Goal: Task Accomplishment & Management: Manage account settings

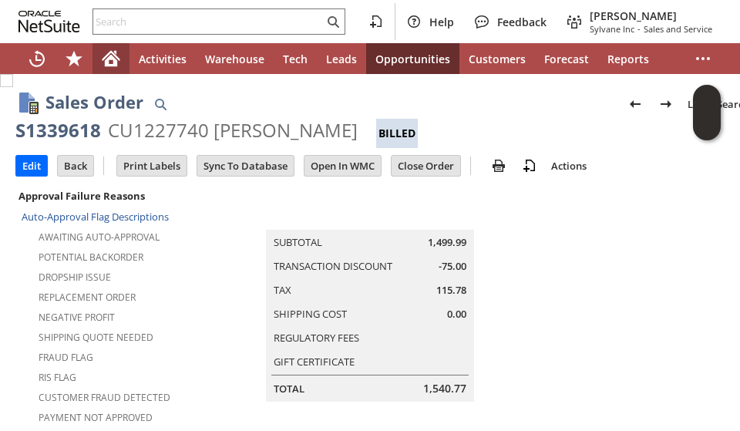
click at [106, 59] on icon "Home" at bounding box center [111, 61] width 12 height 12
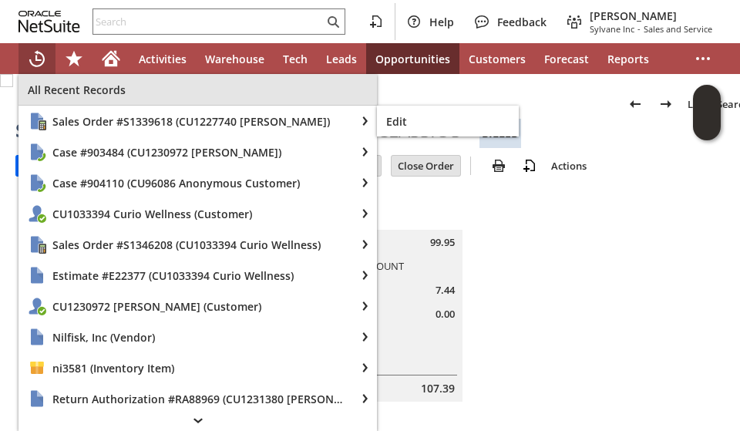
click at [67, 94] on span "All Recent Records" at bounding box center [198, 90] width 340 height 15
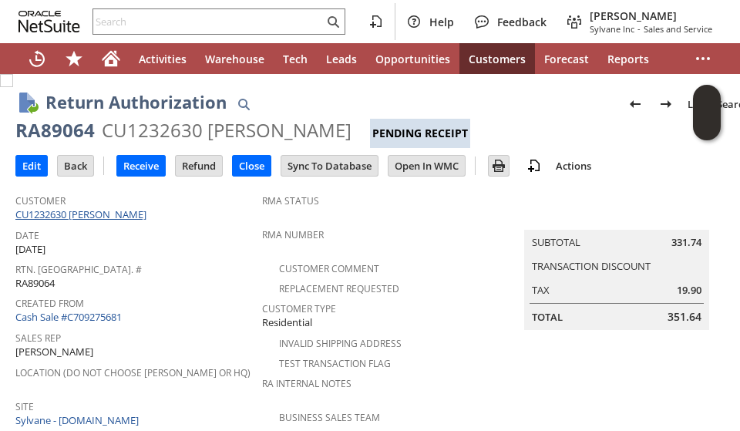
click at [50, 210] on link "CU1232630 vincent casey" at bounding box center [82, 214] width 135 height 14
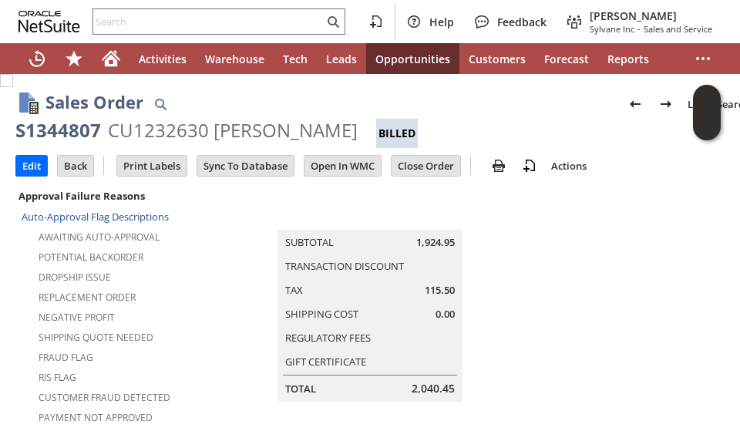
click at [52, 130] on div "S1344807" at bounding box center [58, 130] width 86 height 25
copy div "S1344807"
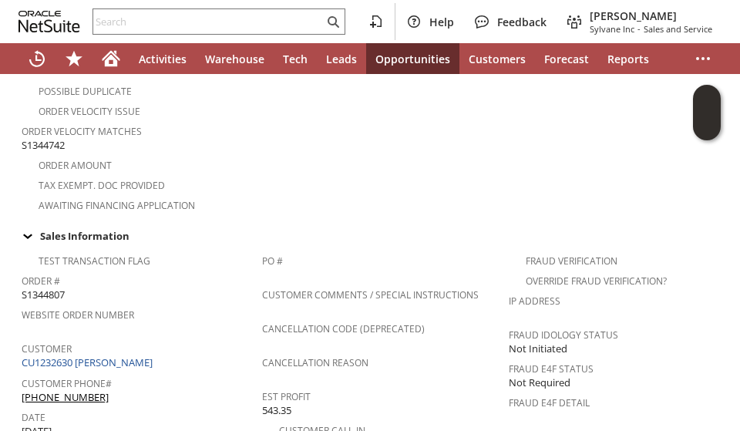
scroll to position [463, 0]
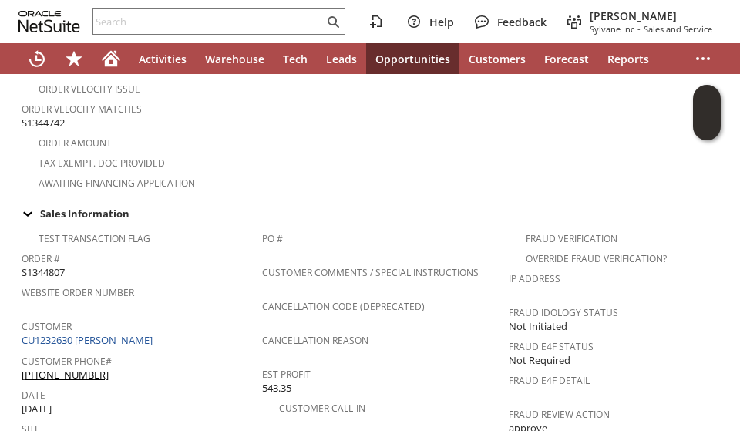
click at [109, 333] on link "CU1232630 [PERSON_NAME]" at bounding box center [89, 340] width 135 height 14
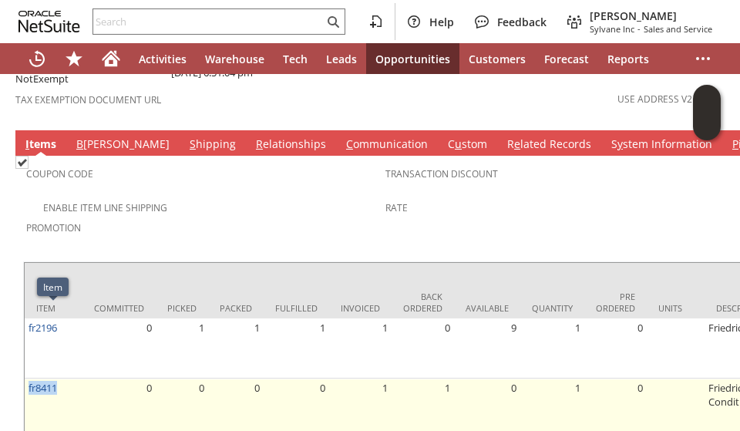
drag, startPoint x: 62, startPoint y: 309, endPoint x: 26, endPoint y: 314, distance: 35.8
click at [25, 379] on td "fr8411" at bounding box center [54, 423] width 58 height 88
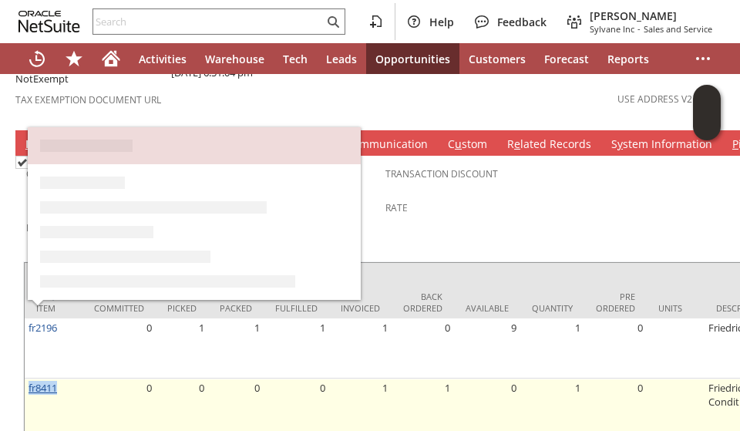
copy link "fr8411"
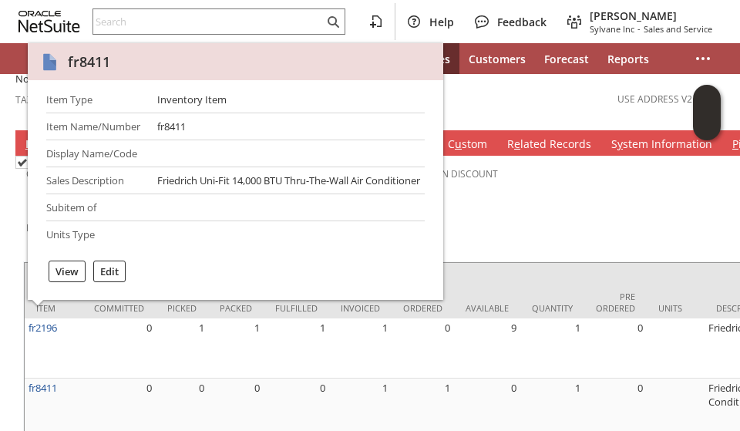
drag, startPoint x: 527, startPoint y: 146, endPoint x: 506, endPoint y: 158, distance: 24.5
click at [527, 197] on span "Rate" at bounding box center [562, 206] width 352 height 18
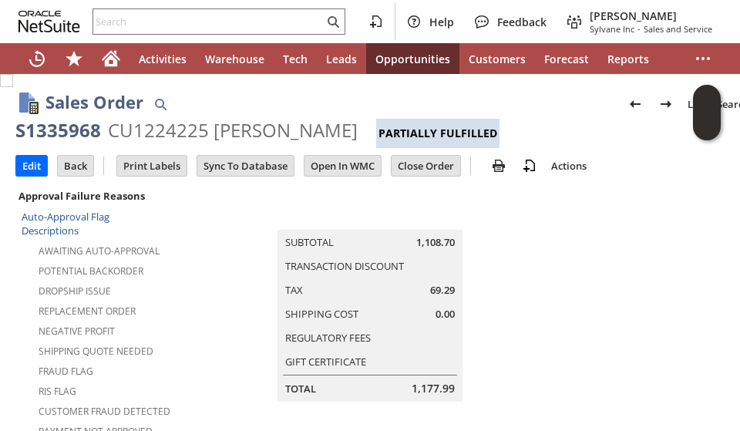
click at [74, 129] on div "S1335968" at bounding box center [58, 130] width 86 height 25
drag, startPoint x: 74, startPoint y: 127, endPoint x: 63, endPoint y: 129, distance: 10.9
click at [63, 129] on div "S1335968" at bounding box center [58, 130] width 86 height 25
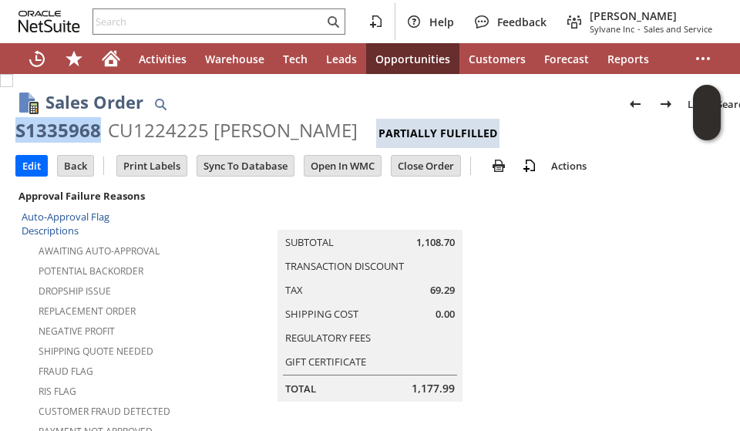
copy div "S1335968"
click at [180, 19] on input "text" at bounding box center [208, 21] width 231 height 19
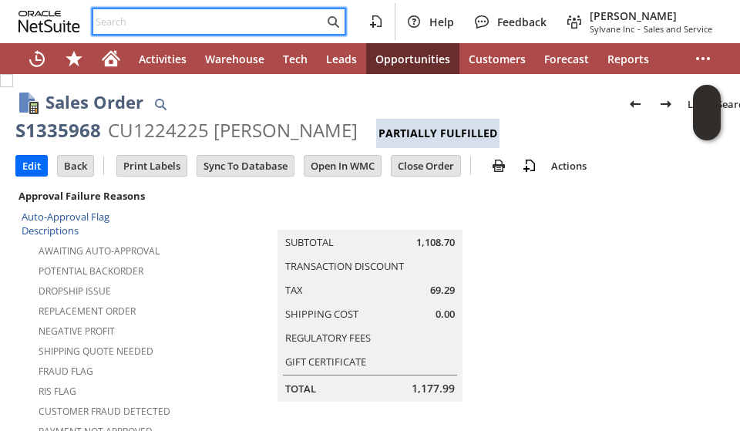
paste input "9194950848"
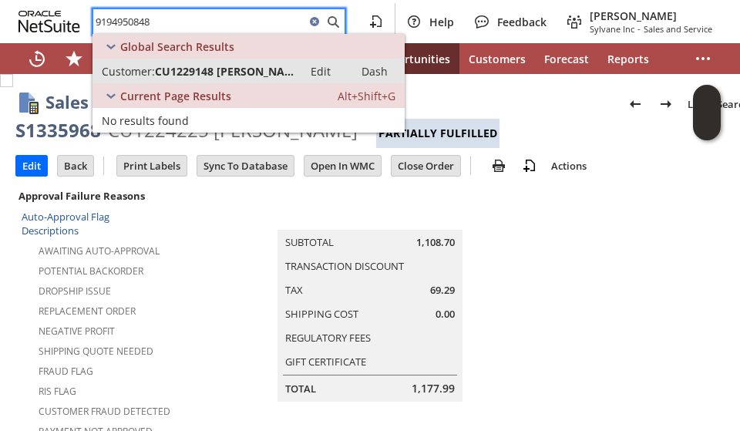
type input "9194950848"
click at [205, 73] on span "CU1229148 Ronald Moore" at bounding box center [224, 71] width 139 height 15
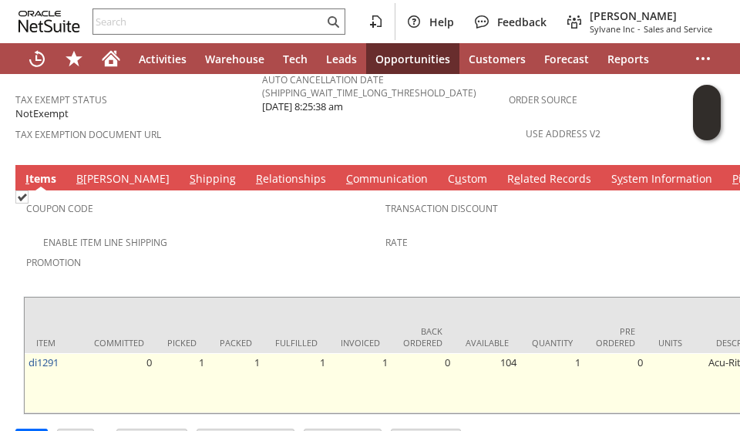
scroll to position [1129, 0]
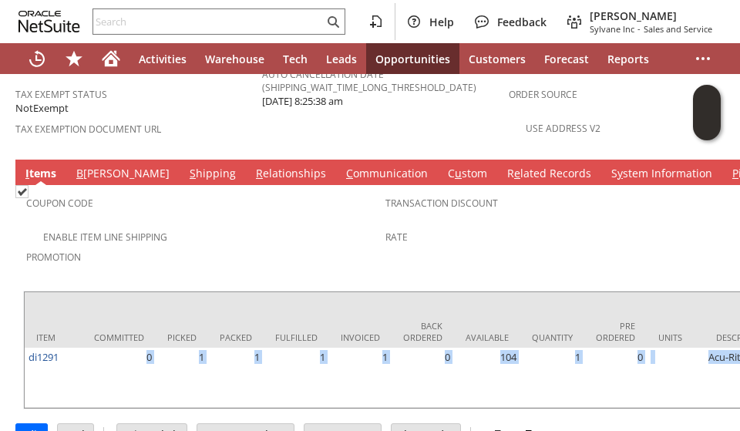
drag, startPoint x: 105, startPoint y: 349, endPoint x: 222, endPoint y: 365, distance: 118.3
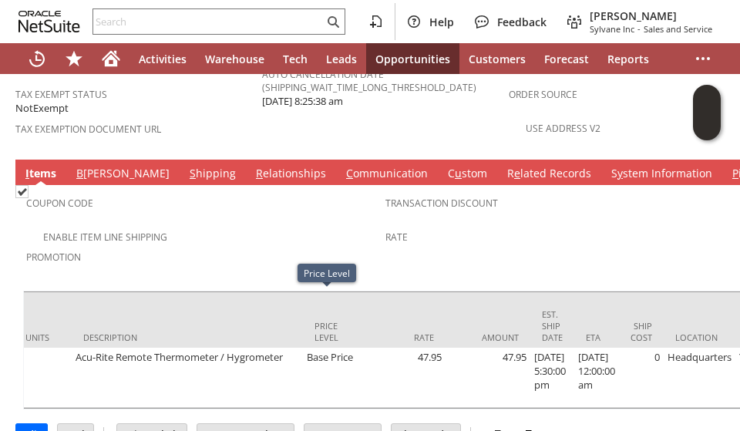
click at [300, 246] on span "Promotion" at bounding box center [202, 255] width 352 height 18
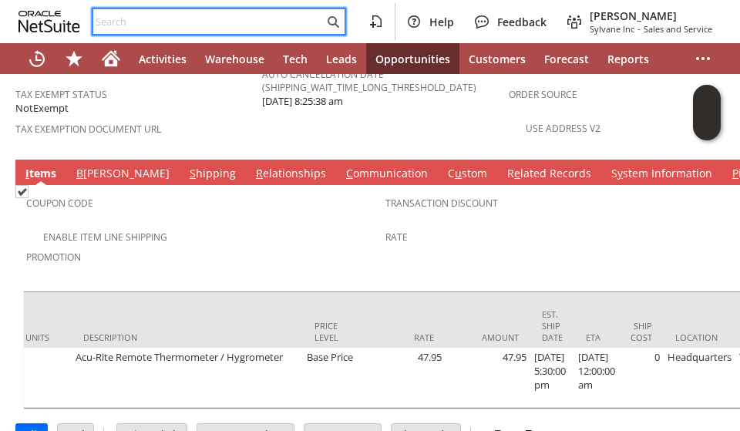
click at [157, 20] on input "text" at bounding box center [208, 21] width 231 height 19
paste input "S1335968"
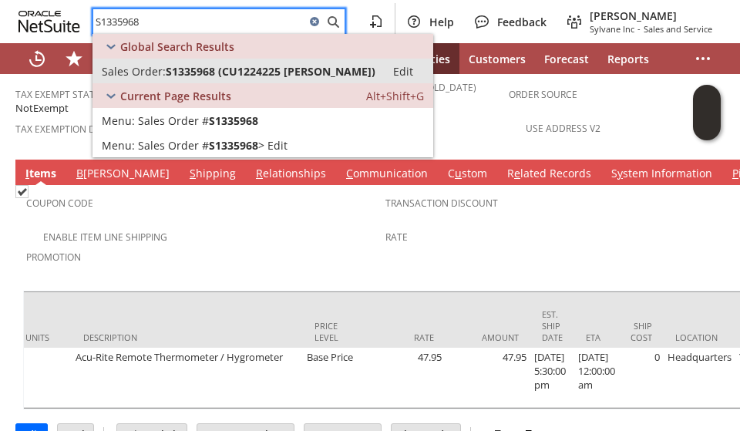
type input "S1335968"
click at [176, 62] on link "Sales Order: S1335968 (CU1224225 Daniel McCarthy) Edit" at bounding box center [263, 71] width 341 height 25
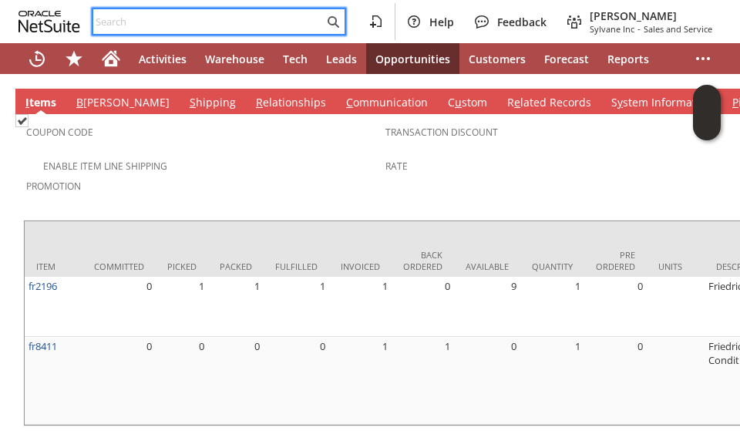
click at [102, 13] on input "text" at bounding box center [208, 21] width 231 height 19
paste input "RA89064"
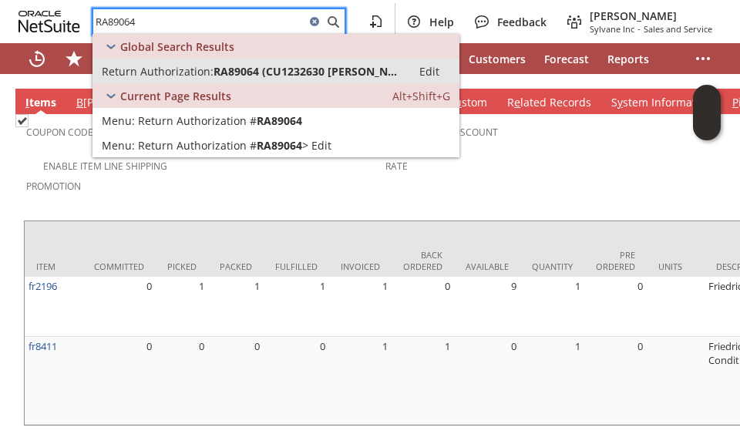
type input "RA89064"
click at [149, 75] on span "Return Authorization:" at bounding box center [158, 71] width 112 height 15
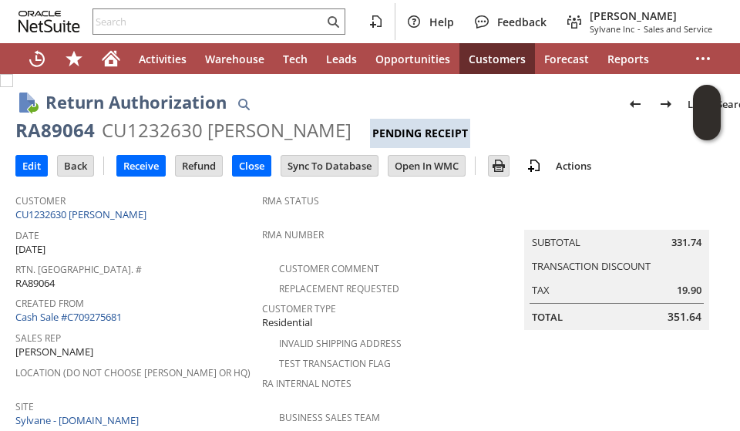
click at [191, 204] on span "Customer" at bounding box center [134, 199] width 239 height 18
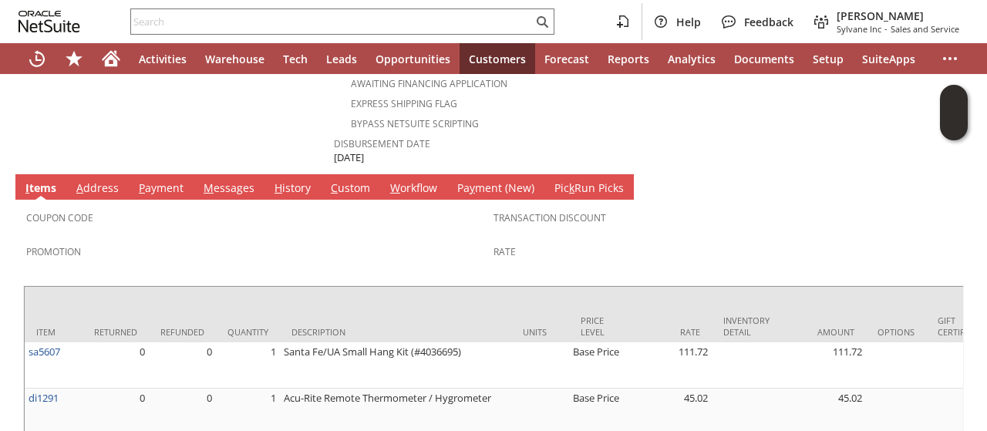
scroll to position [771, 0]
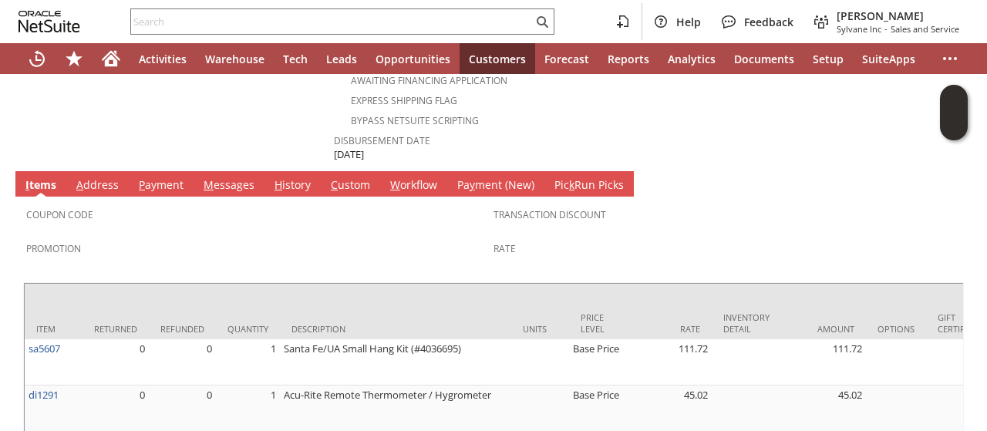
click at [103, 177] on link "A ddress" at bounding box center [97, 185] width 50 height 17
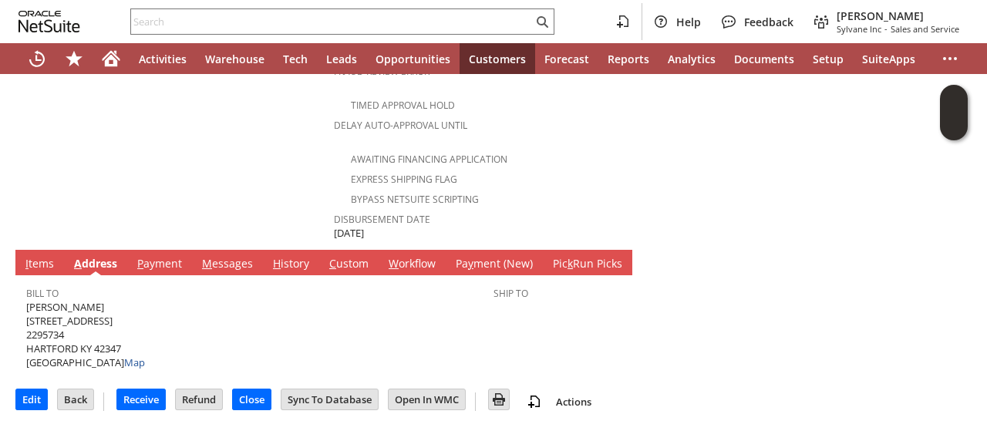
scroll to position [653, 0]
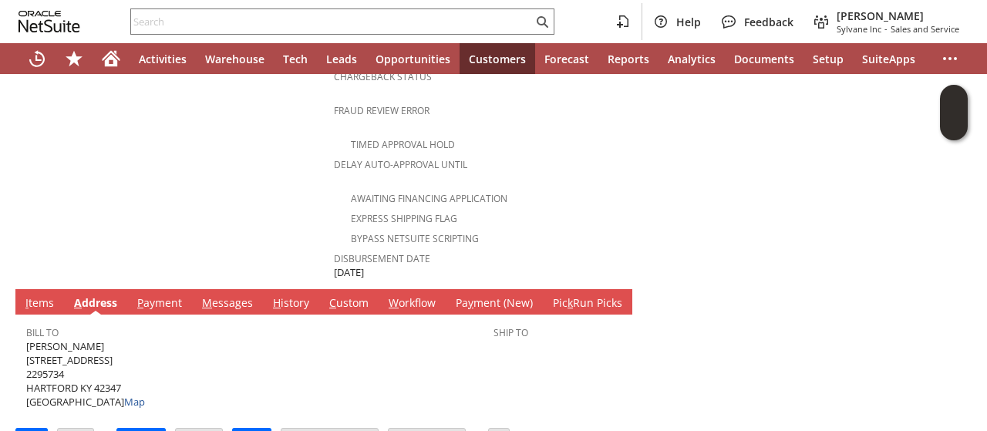
click at [67, 339] on span "[PERSON_NAME] [STREET_ADDRESS] Map" at bounding box center [85, 374] width 119 height 70
copy span "[PERSON_NAME]"
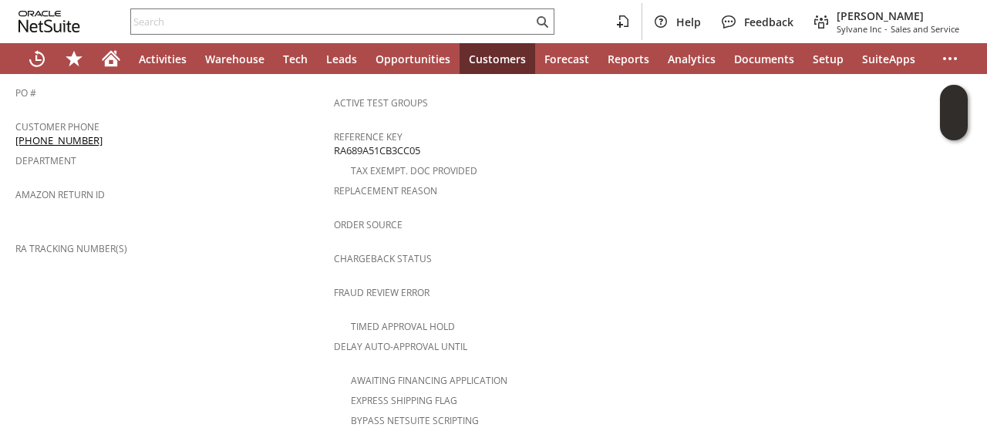
scroll to position [345, 0]
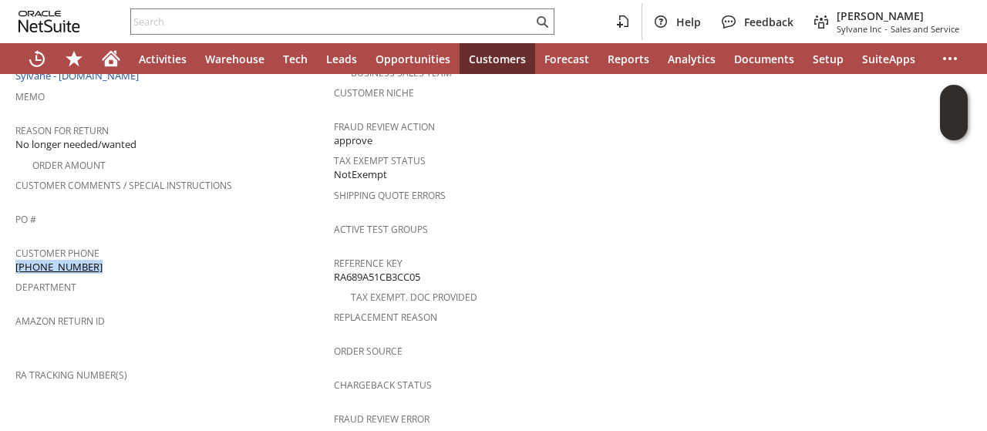
drag, startPoint x: 91, startPoint y: 246, endPoint x: 15, endPoint y: 248, distance: 75.6
click at [15, 248] on div "Customer Phone (270) 256-0034" at bounding box center [170, 258] width 311 height 32
copy link "[PHONE_NUMBER]"
click at [174, 310] on span "Amazon Return ID" at bounding box center [170, 319] width 311 height 18
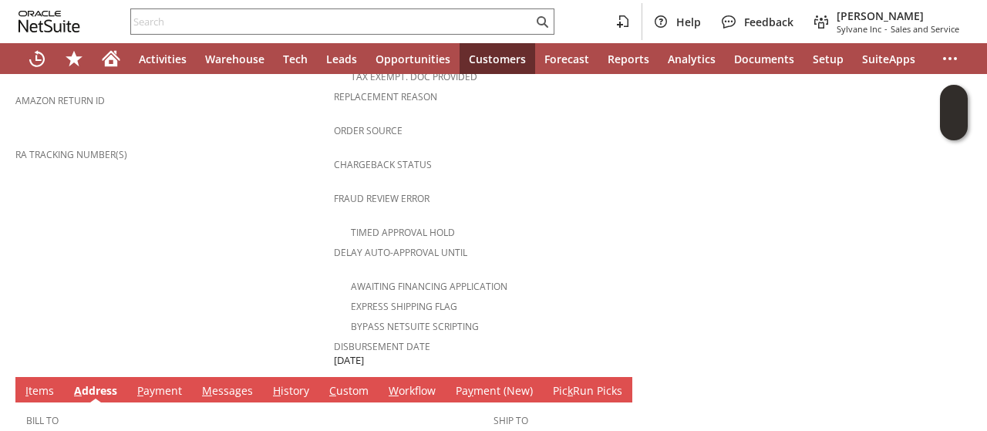
scroll to position [653, 0]
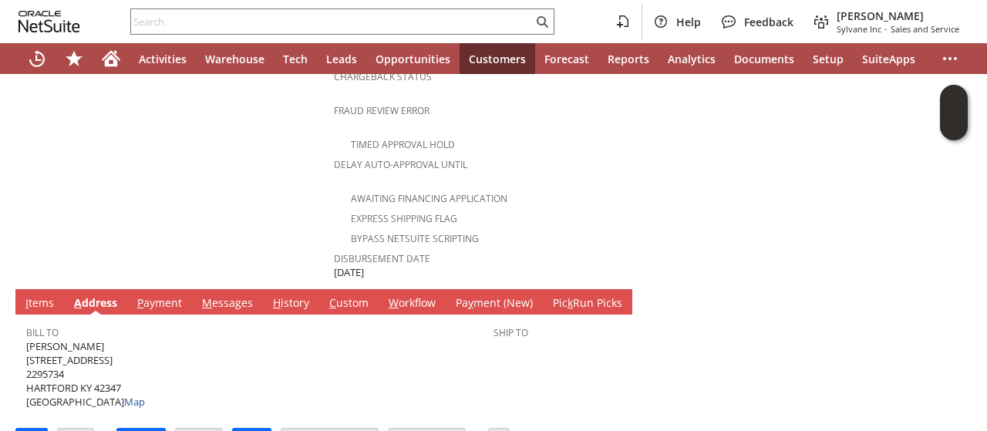
click at [109, 351] on span "vincent casey 6651 US HIGHWAY 231 N 2295734 HARTFORD KY 42347 United States Map" at bounding box center [85, 374] width 119 height 70
click at [109, 350] on span "vincent casey 6651 US HIGHWAY 231 N 2295734 HARTFORD KY 42347 United States Map" at bounding box center [85, 374] width 119 height 70
copy span "42347"
click at [77, 339] on span "vincent casey 6651 US HIGHWAY 231 N 2295734 HARTFORD KY 42347 United States Map" at bounding box center [85, 374] width 119 height 70
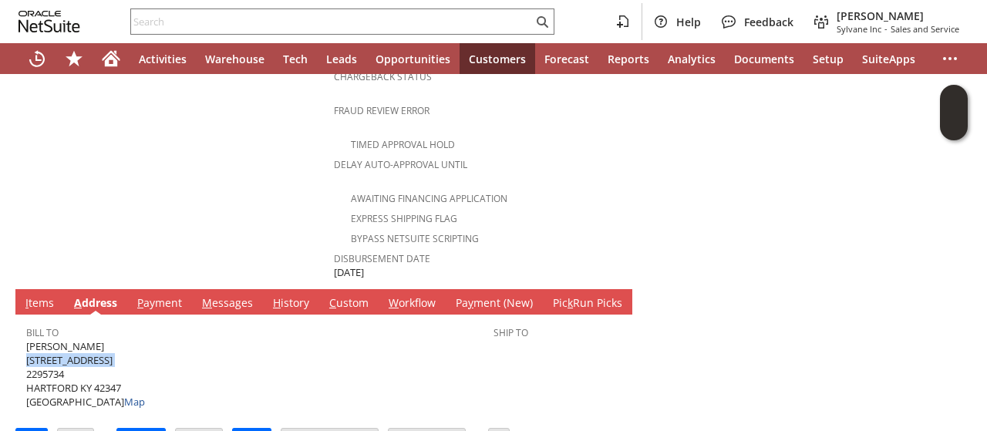
click at [77, 339] on span "vincent casey 6651 US HIGHWAY 231 N 2295734 HARTFORD KY 42347 United States Map" at bounding box center [85, 374] width 119 height 70
copy span "[STREET_ADDRESS]"
click at [66, 339] on span "vincent casey 6651 US HIGHWAY 231 N 2295734 HARTFORD KY 42347 United States Map" at bounding box center [85, 374] width 119 height 70
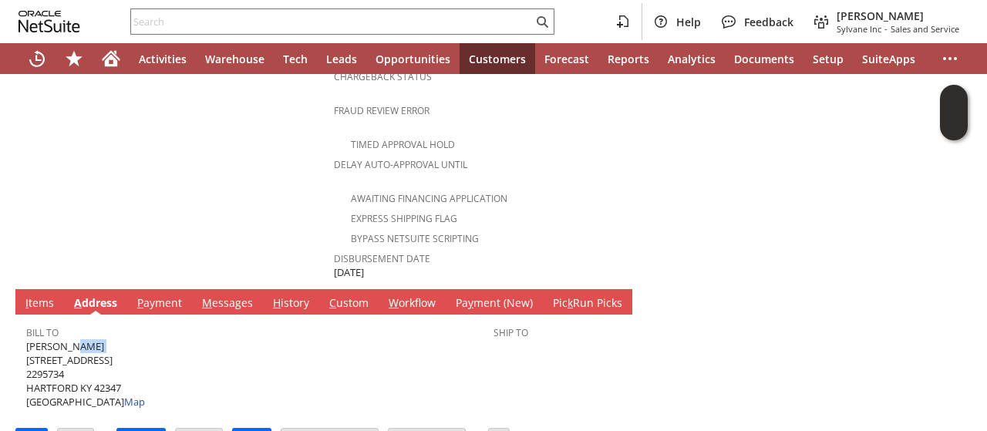
copy span "[PERSON_NAME]"
click at [99, 339] on span "vincent casey 6651 US HIGHWAY 231 N 2295734 HARTFORD KY 42347 United States Map" at bounding box center [85, 374] width 119 height 70
copy span "[STREET_ADDRESS]"
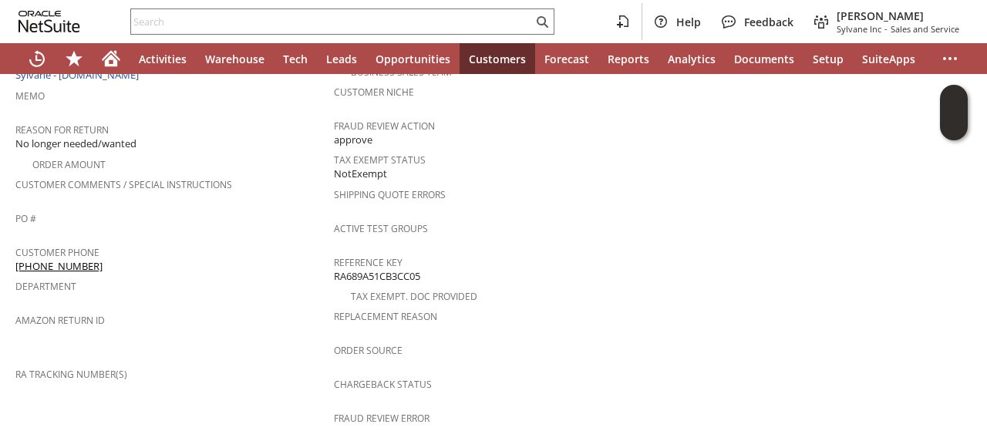
scroll to position [345, 0]
drag, startPoint x: 83, startPoint y: 246, endPoint x: 15, endPoint y: 244, distance: 67.9
click at [15, 244] on div "Customer Phone [PHONE_NUMBER]" at bounding box center [170, 258] width 311 height 32
copy link "[PHONE_NUMBER]"
click at [150, 276] on span "Department" at bounding box center [170, 285] width 311 height 18
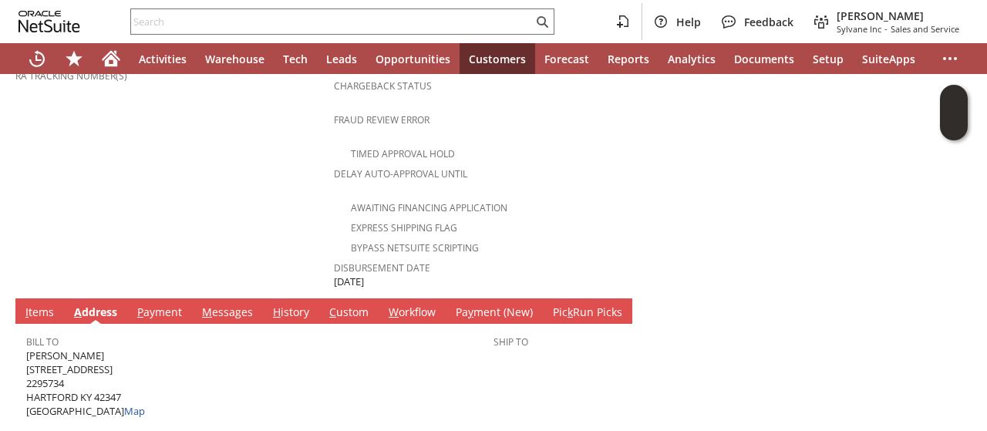
scroll to position [653, 0]
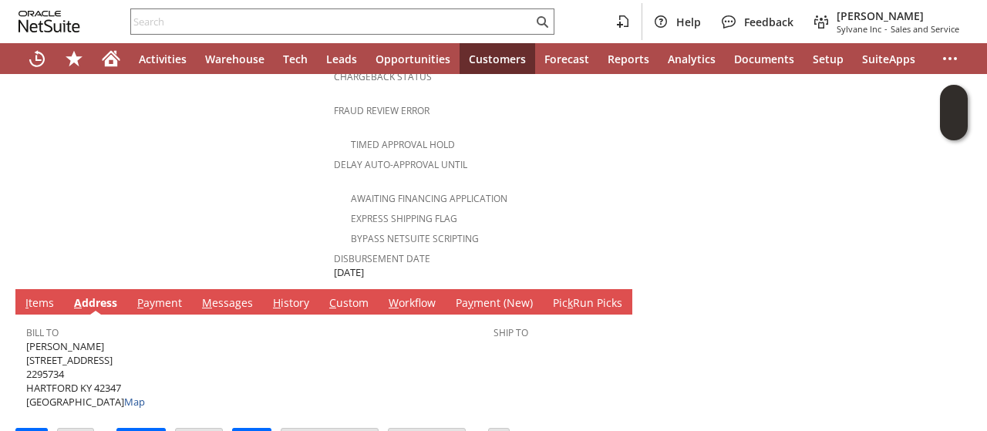
click at [108, 352] on span "vincent casey 6651 US HIGHWAY 231 N 2295734 HARTFORD KY 42347 United States Map" at bounding box center [85, 374] width 119 height 70
copy span "42347"
click at [84, 339] on span "vincent casey 6651 US HIGHWAY 231 N 2295734 HARTFORD KY 42347 United States Map" at bounding box center [85, 374] width 119 height 70
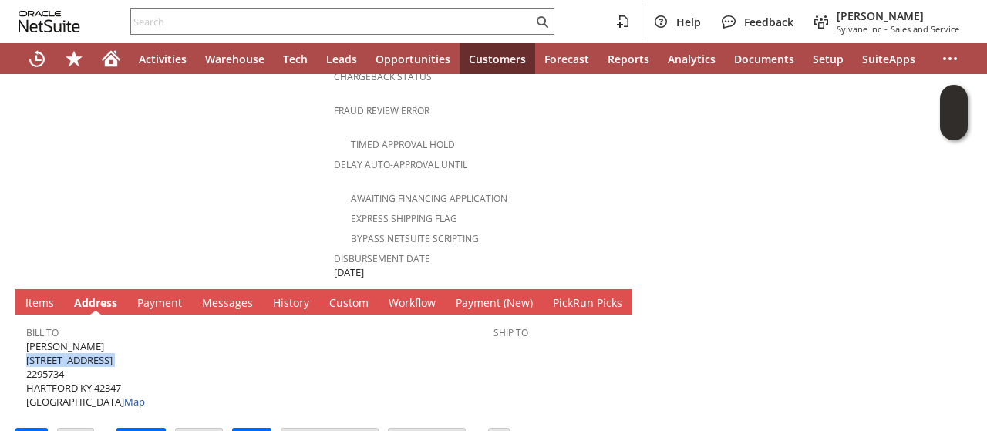
click at [84, 339] on span "vincent casey 6651 US HIGHWAY 231 N 2295734 HARTFORD KY 42347 United States Map" at bounding box center [85, 374] width 119 height 70
copy span "[STREET_ADDRESS]"
click at [42, 295] on link "I tems" at bounding box center [40, 303] width 36 height 17
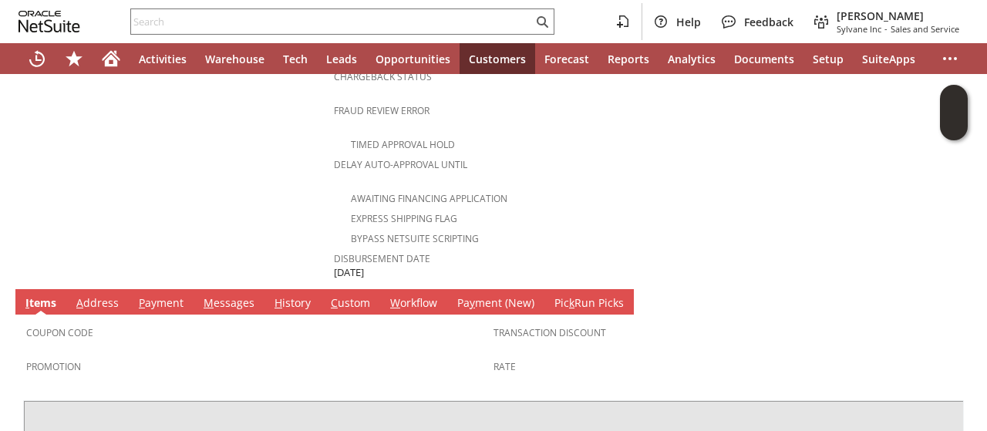
scroll to position [859, 0]
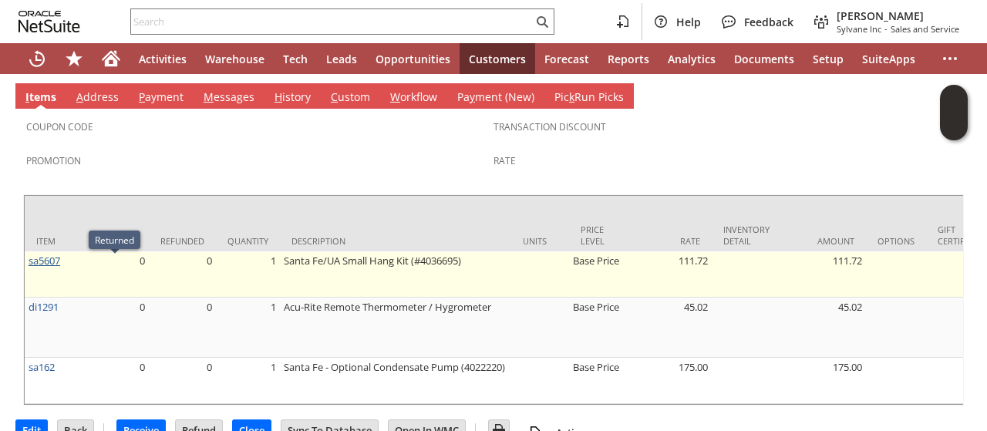
click at [48, 254] on link "sa5607" at bounding box center [45, 261] width 32 height 14
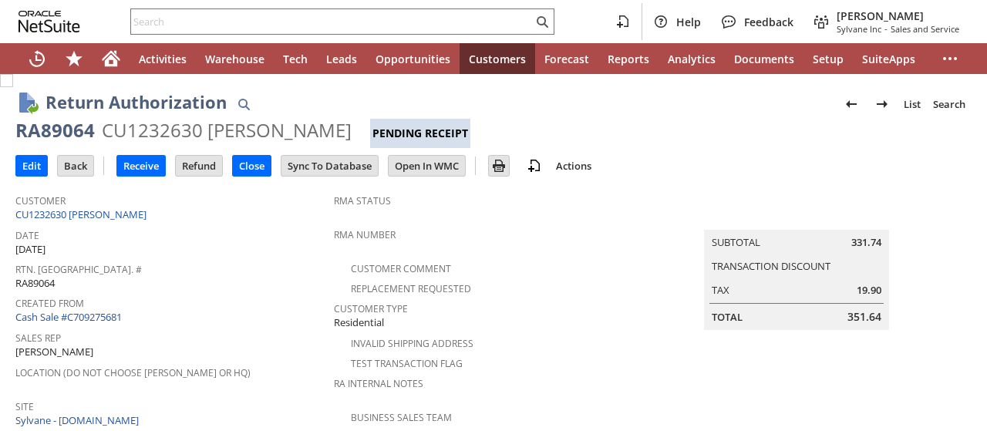
scroll to position [540, 0]
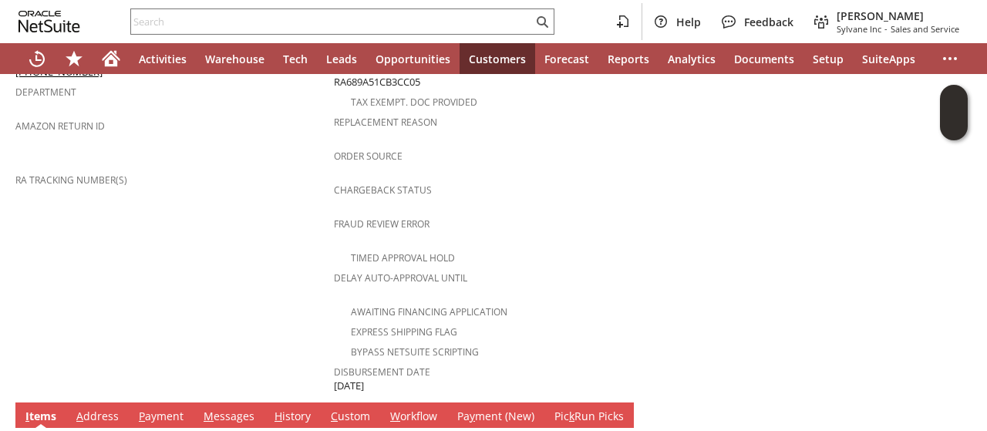
click at [232, 409] on link "M essages" at bounding box center [229, 417] width 59 height 17
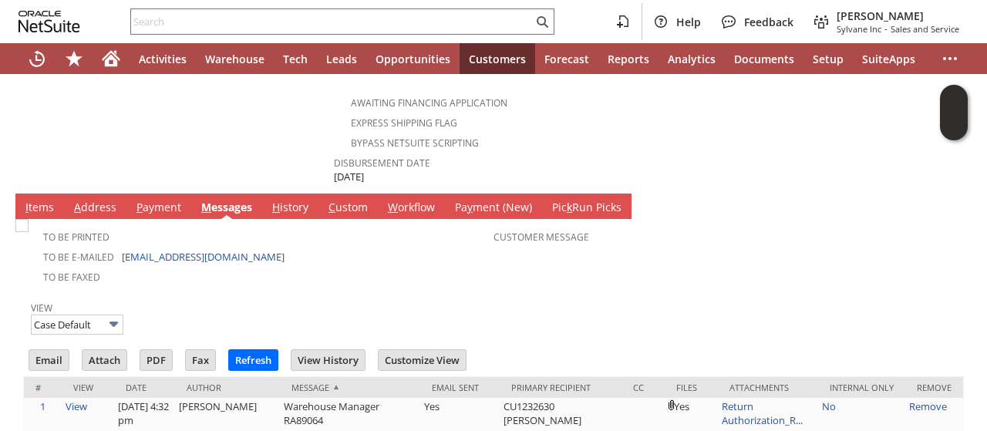
scroll to position [771, 0]
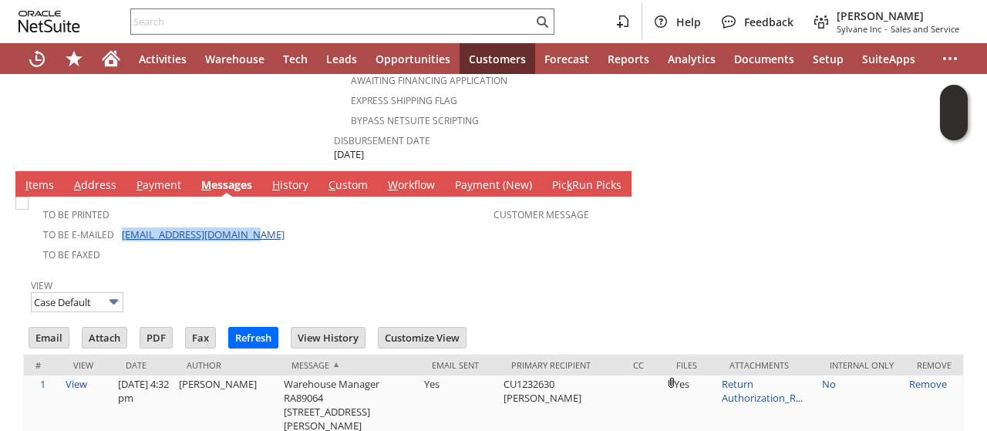
drag, startPoint x: 259, startPoint y: 197, endPoint x: 122, endPoint y: 198, distance: 137.3
click at [122, 224] on td "To Be E-mailed vincecasey1970@gmail.com" at bounding box center [259, 234] width 467 height 20
copy link "[EMAIL_ADDRESS][DOMAIN_NAME]"
click at [309, 267] on div at bounding box center [493, 271] width 941 height 8
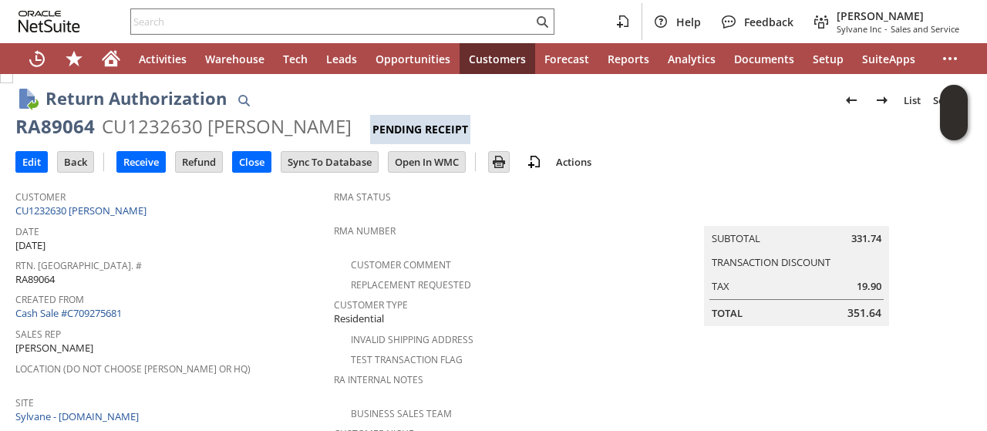
scroll to position [0, 0]
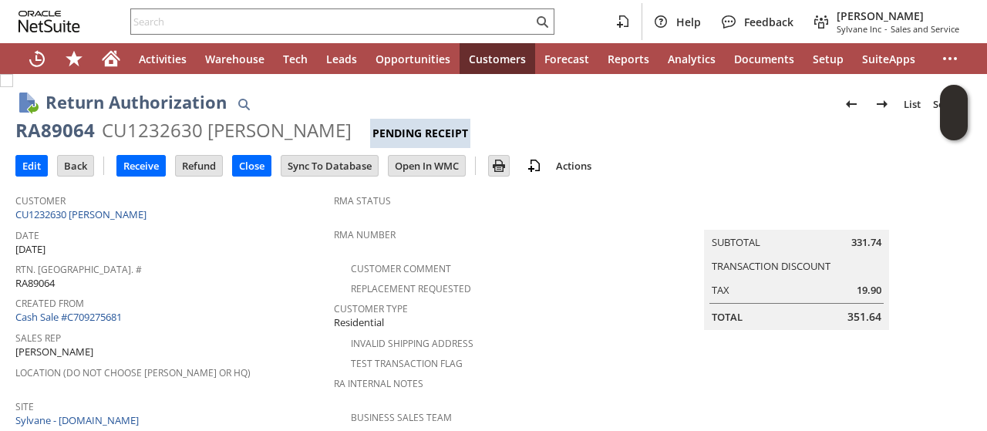
click at [68, 133] on div "RA89064" at bounding box center [54, 130] width 79 height 25
click at [68, 132] on div "RA89064" at bounding box center [54, 130] width 79 height 25
click at [68, 131] on div "RA89064" at bounding box center [54, 130] width 79 height 25
copy div "RA89064"
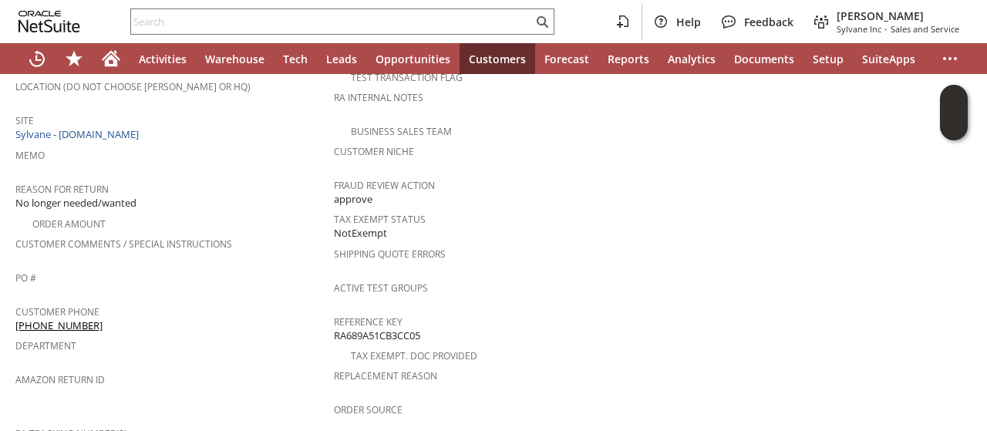
scroll to position [308, 0]
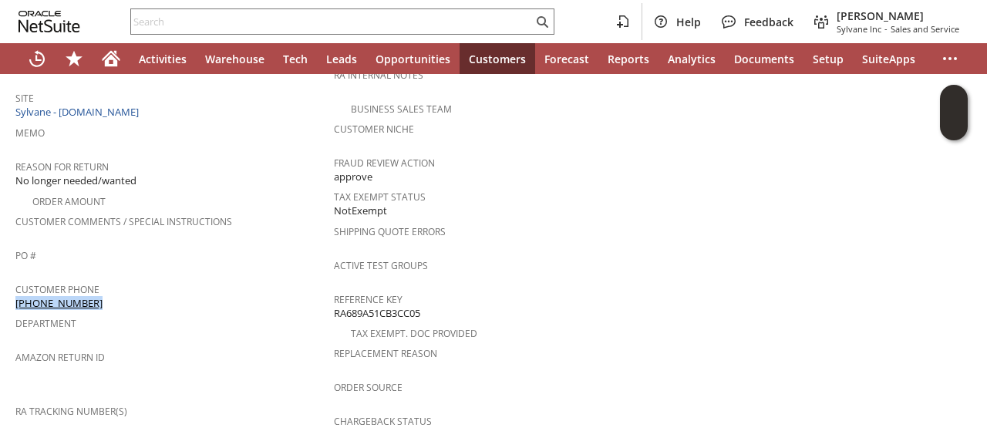
drag, startPoint x: 93, startPoint y: 282, endPoint x: 15, endPoint y: 283, distance: 77.1
click at [15, 283] on div "Customer Phone (270) 256-0034" at bounding box center [170, 294] width 311 height 32
copy link "(270) 256-0034"
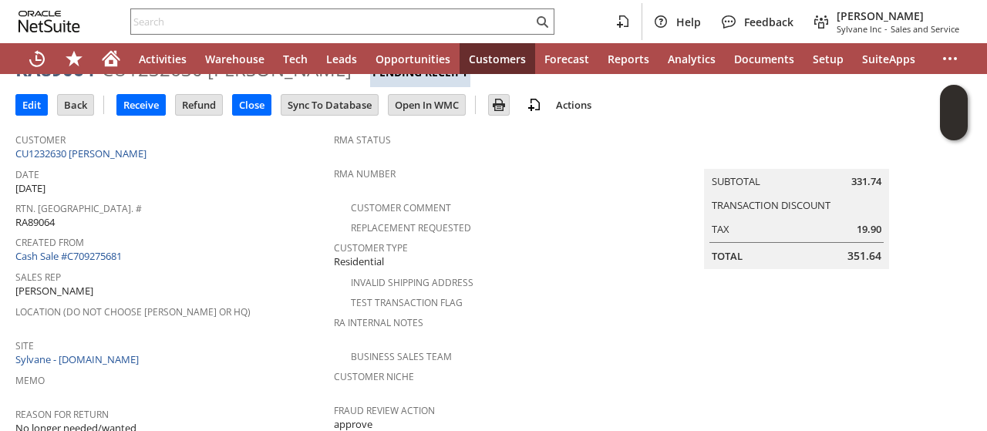
scroll to position [0, 0]
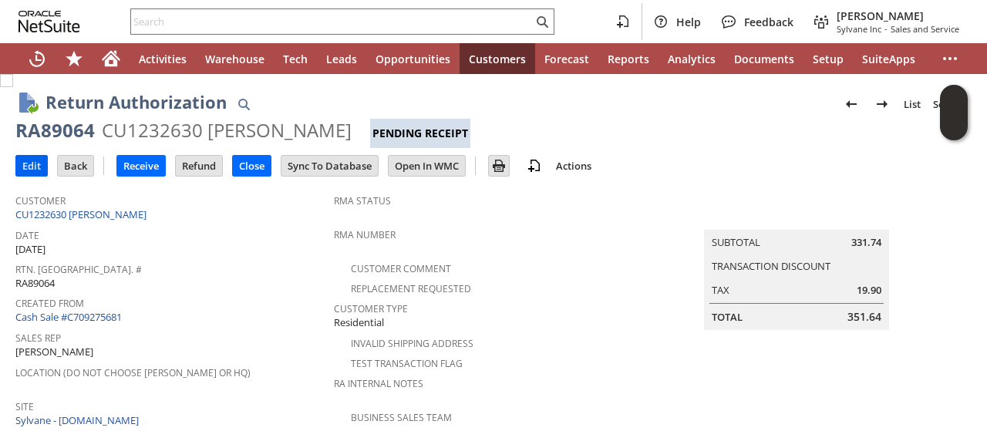
drag, startPoint x: 37, startPoint y: 164, endPoint x: 46, endPoint y: 167, distance: 9.8
click at [36, 164] on input "Edit" at bounding box center [31, 166] width 31 height 20
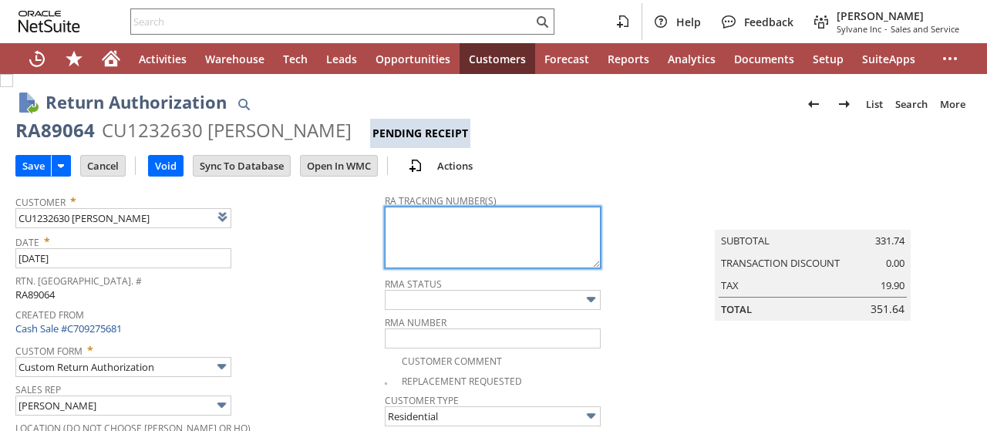
click at [446, 221] on textarea at bounding box center [493, 238] width 216 height 62
paste textarea "791891181257"
type textarea "791891181257"
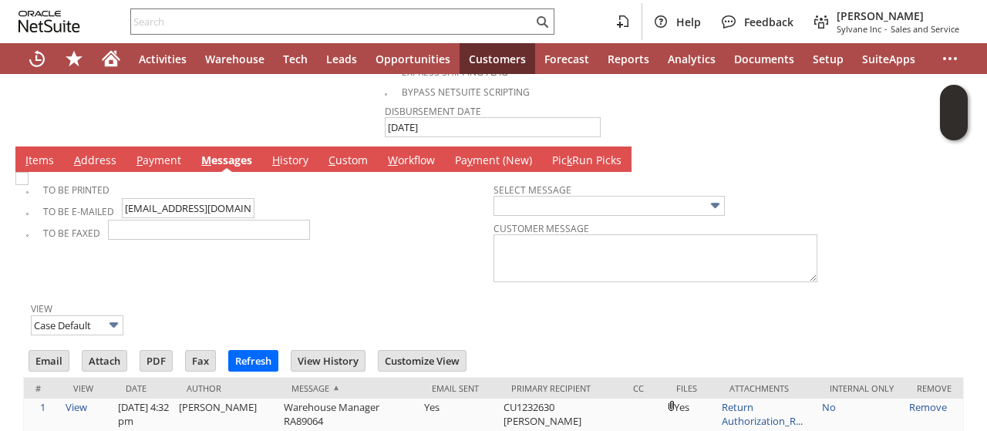
scroll to position [925, 0]
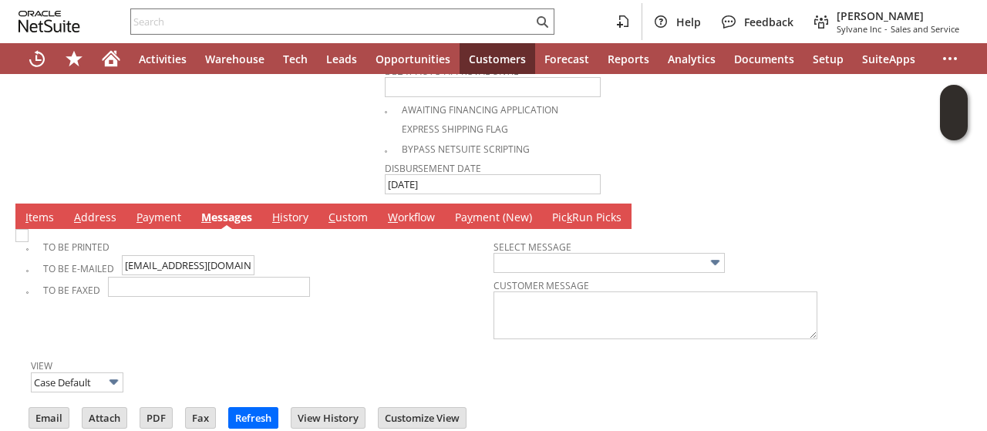
drag, startPoint x: 38, startPoint y: 197, endPoint x: 34, endPoint y: 207, distance: 10.7
click at [37, 210] on link "I tems" at bounding box center [40, 218] width 36 height 17
type input "Add"
type input "Copy Previous"
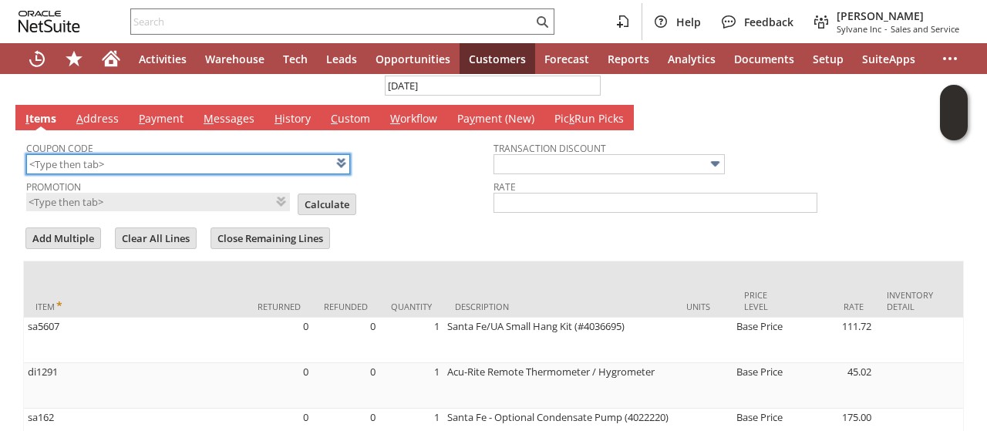
scroll to position [1079, 0]
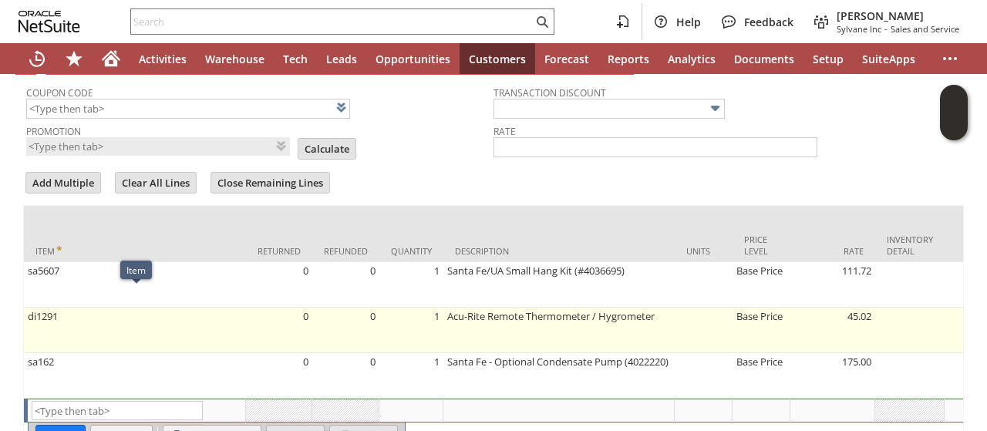
click at [48, 308] on td "di1291" at bounding box center [135, 330] width 222 height 45
type input "di1291"
type input "OK"
type input "Make Copy"
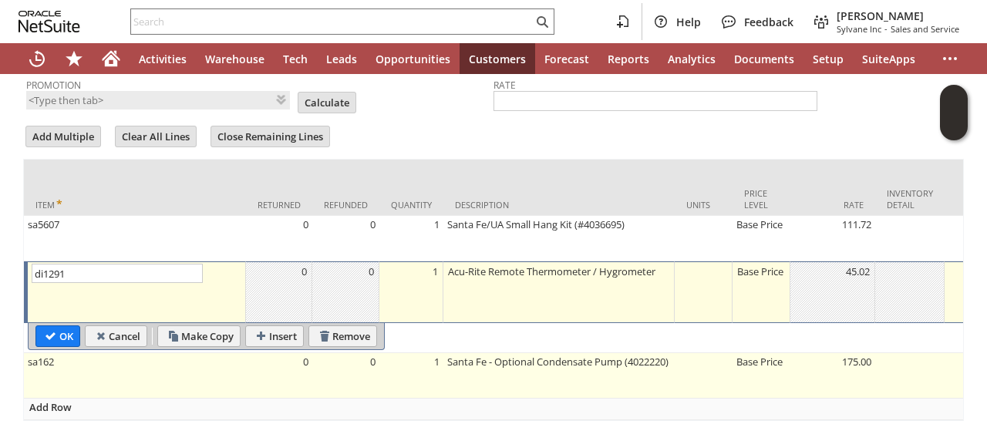
scroll to position [1161, 0]
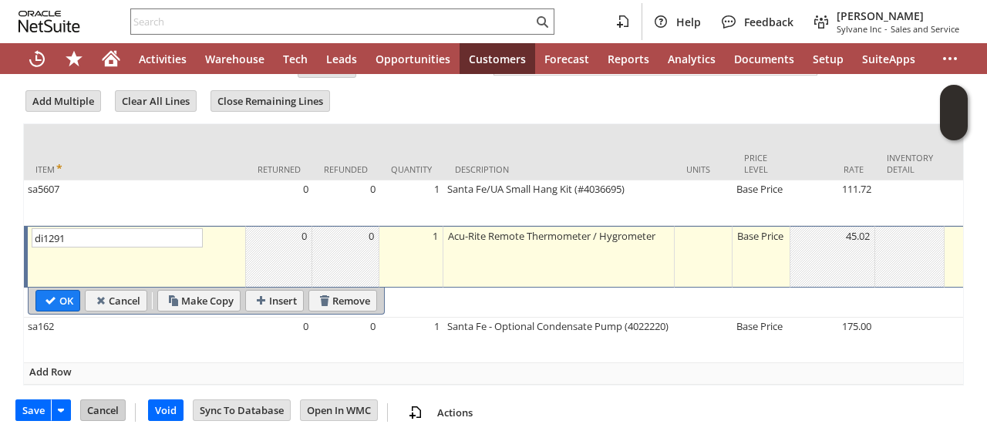
click at [89, 400] on input "Cancel" at bounding box center [103, 410] width 44 height 20
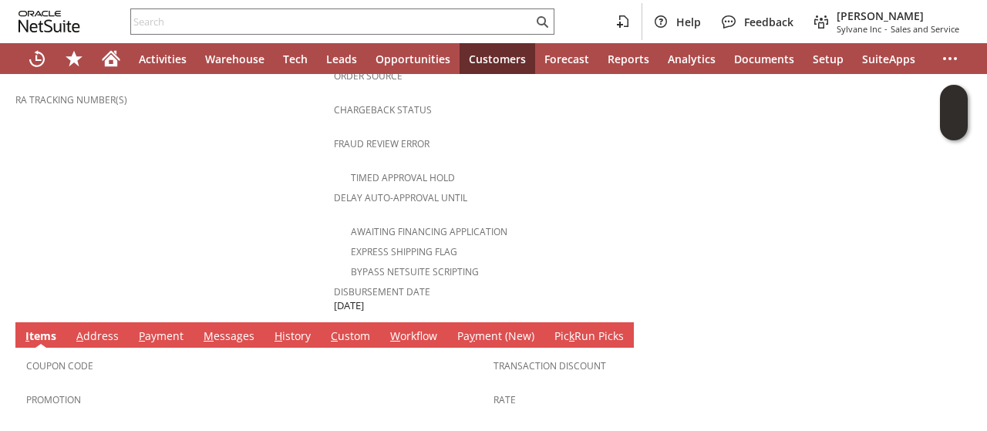
scroll to position [848, 0]
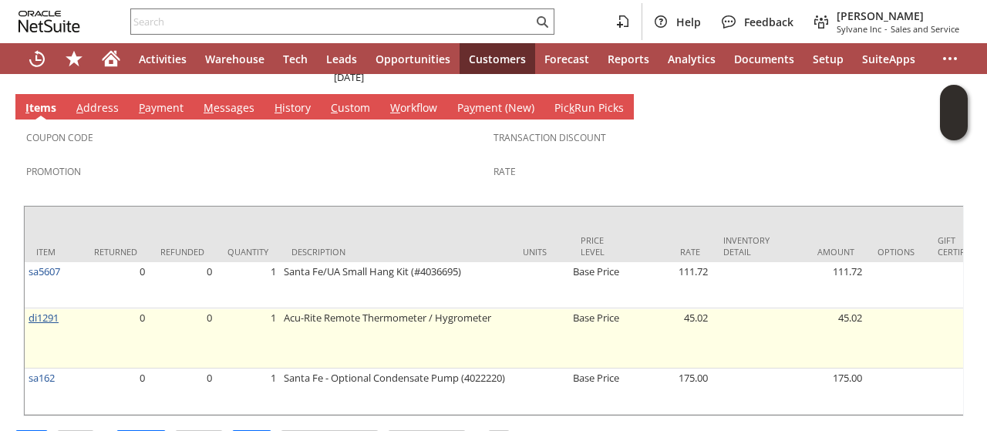
click at [52, 311] on link "di1291" at bounding box center [44, 318] width 30 height 14
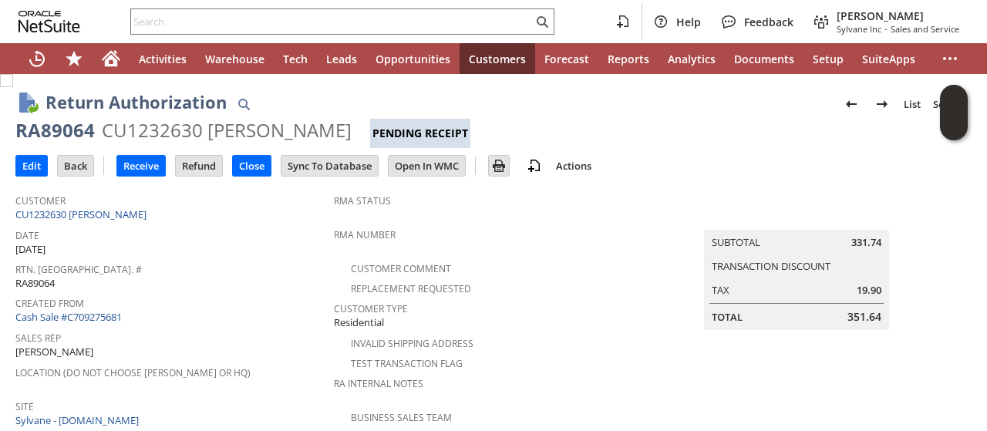
drag, startPoint x: 39, startPoint y: 167, endPoint x: 96, endPoint y: 203, distance: 67.2
click at [39, 167] on input "Edit" at bounding box center [31, 166] width 31 height 20
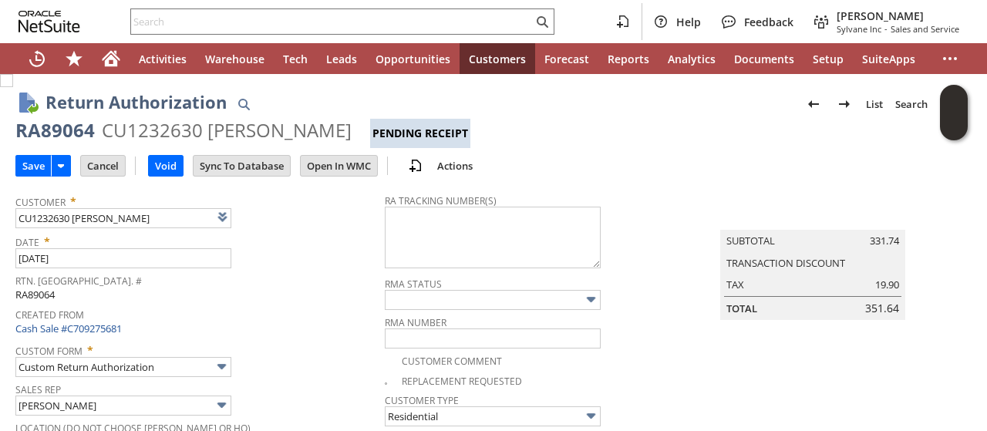
type input "Add"
type input "Copy Previous"
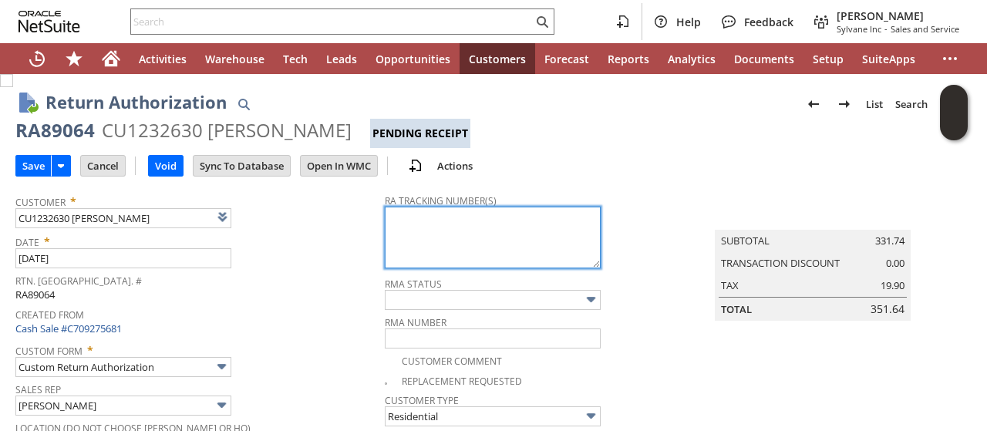
click at [444, 227] on textarea at bounding box center [493, 238] width 216 height 62
paste textarea "791891186190"
type textarea "791891186190"
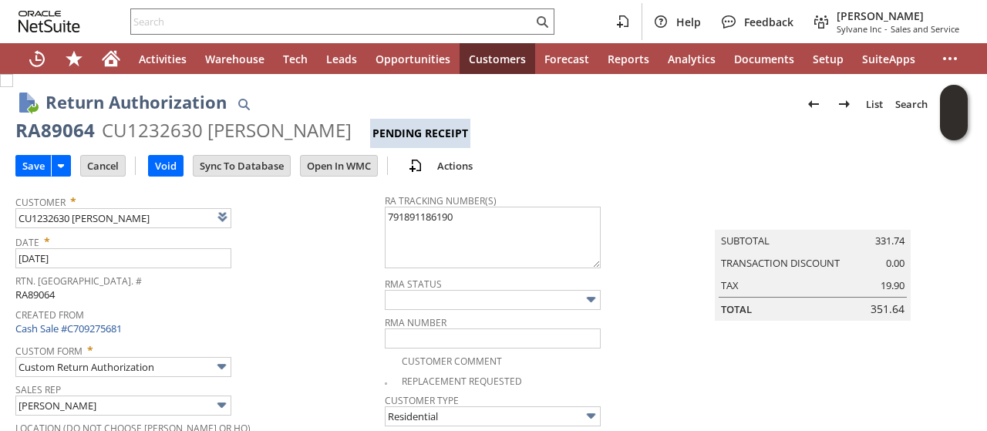
click at [317, 237] on span "Date *" at bounding box center [196, 239] width 362 height 19
click at [25, 169] on input "Save" at bounding box center [33, 166] width 35 height 20
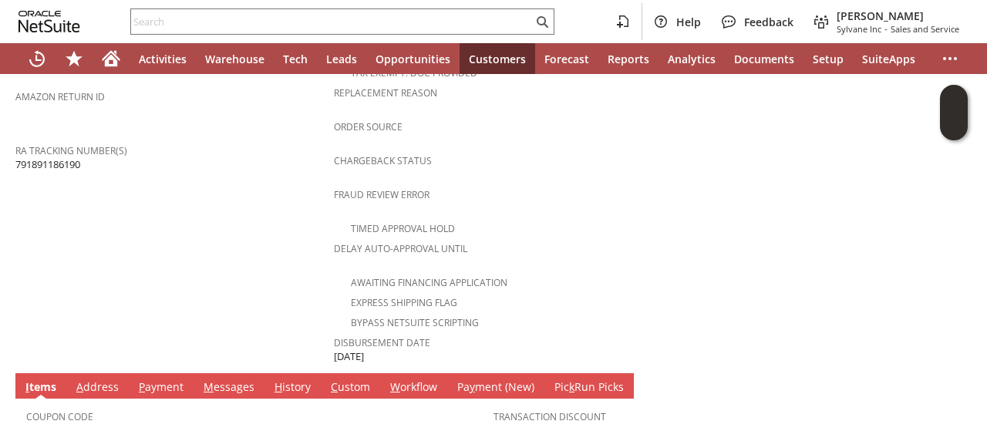
scroll to position [919, 0]
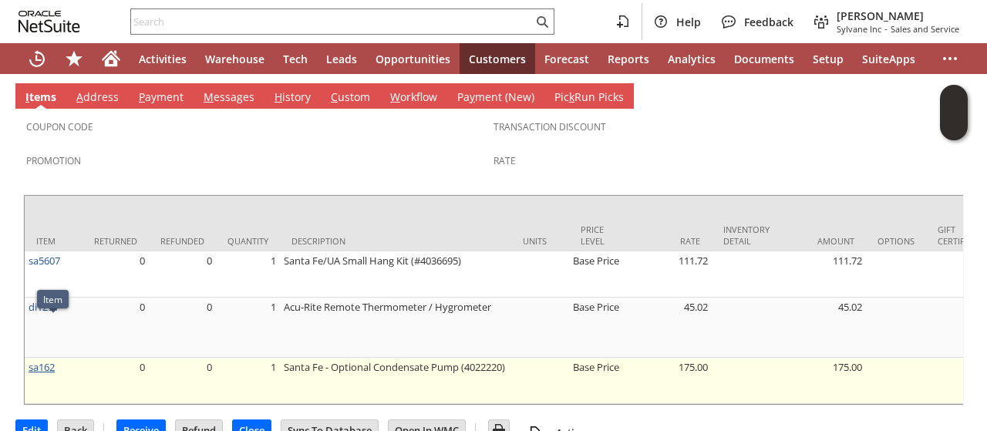
click at [50, 360] on link "sa162" at bounding box center [42, 367] width 26 height 14
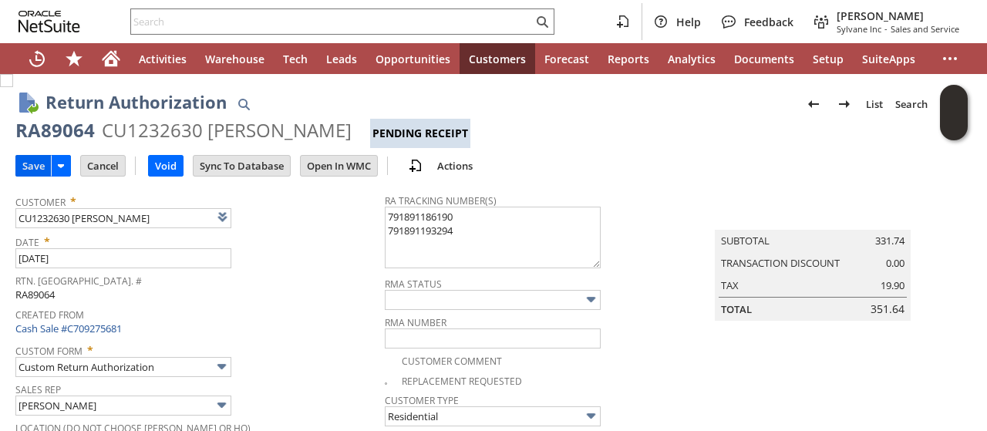
type textarea "791891186190 791891193294"
click at [32, 167] on input "Save" at bounding box center [33, 166] width 35 height 20
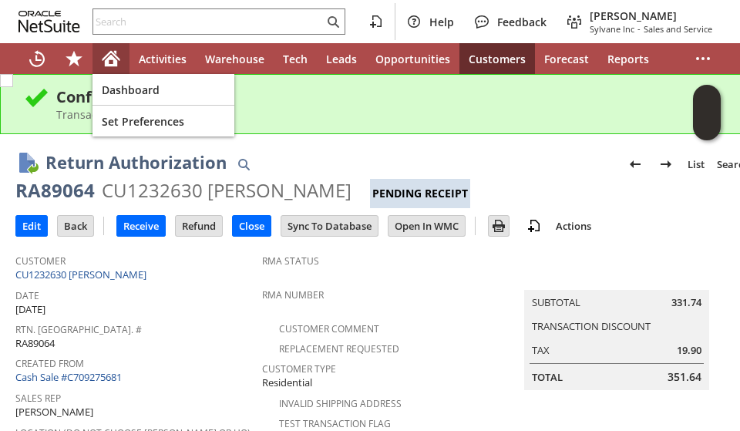
click at [126, 61] on div "Home" at bounding box center [111, 58] width 37 height 31
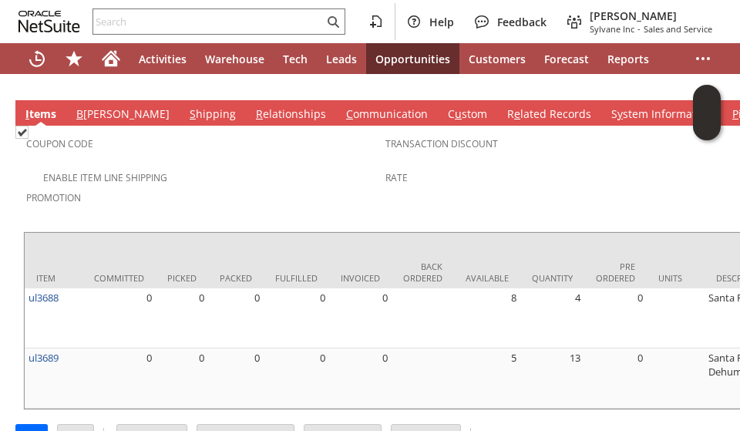
click at [244, 187] on span "Promotion" at bounding box center [202, 196] width 352 height 18
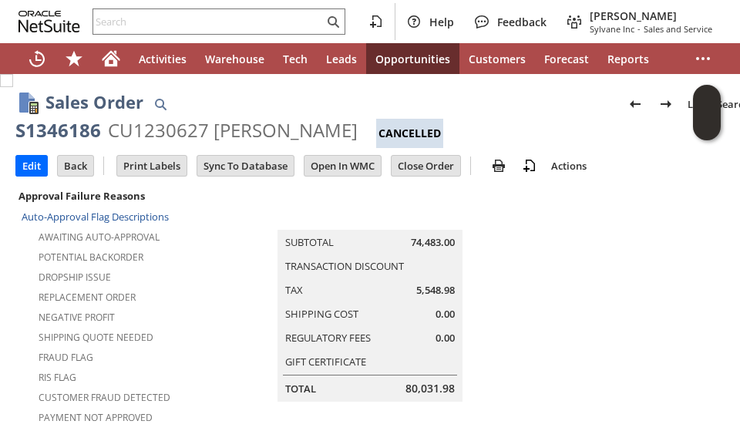
click at [157, 132] on div "CU1230627 Will Bainbridge" at bounding box center [233, 130] width 250 height 25
copy div "CU1230627"
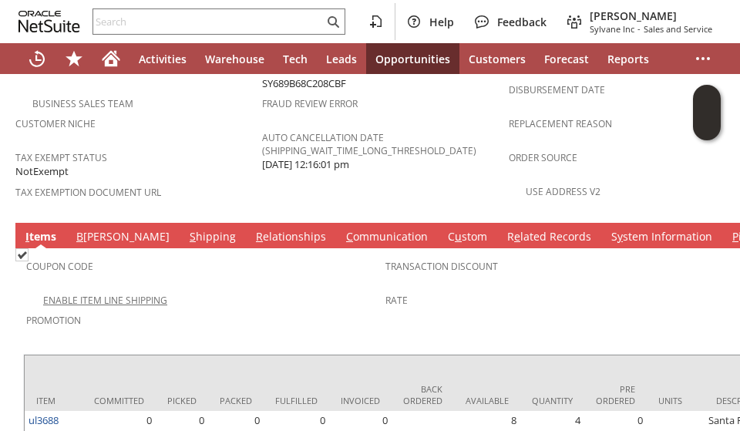
scroll to position [1202, 0]
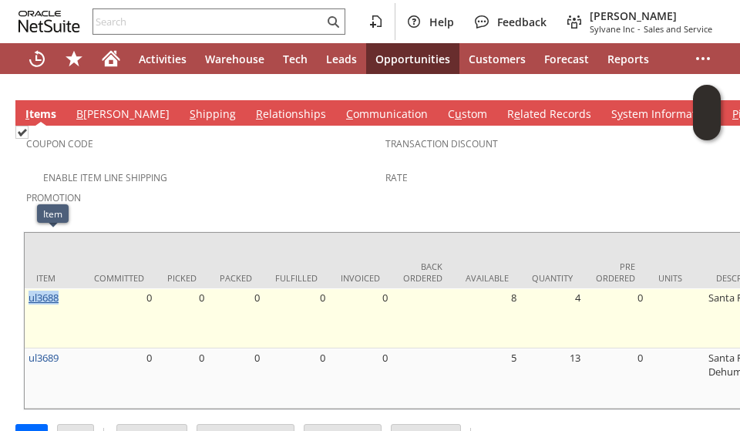
drag, startPoint x: 69, startPoint y: 241, endPoint x: 32, endPoint y: 242, distance: 36.2
click at [26, 288] on td "ul3688" at bounding box center [54, 318] width 58 height 60
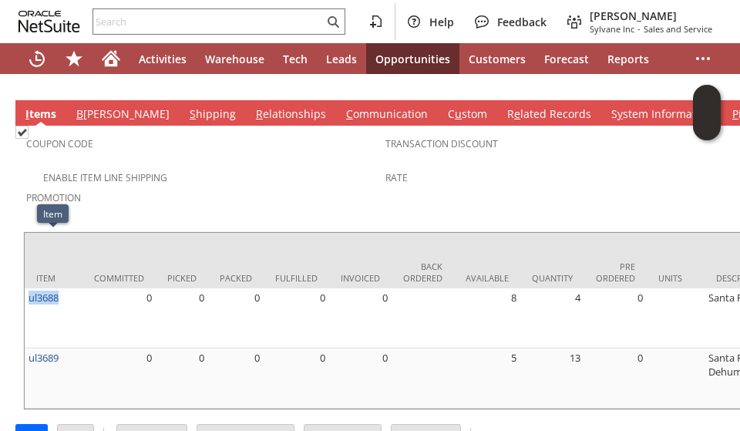
copy link "ul3688"
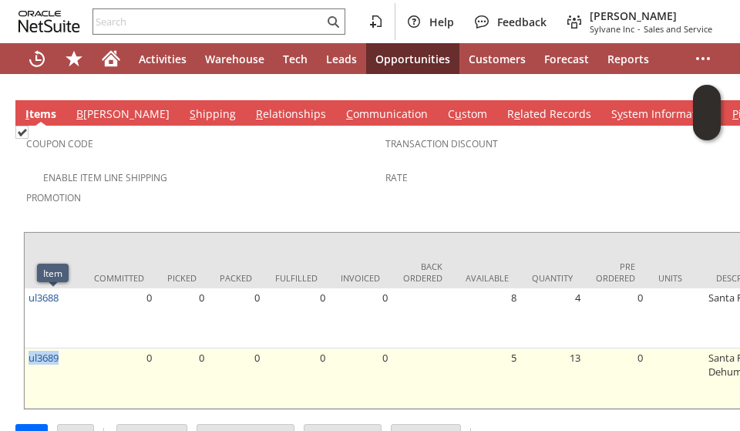
drag, startPoint x: 50, startPoint y: 298, endPoint x: 25, endPoint y: 298, distance: 25.5
click at [25, 349] on td "ul3689" at bounding box center [54, 379] width 58 height 60
copy link "ul3689"
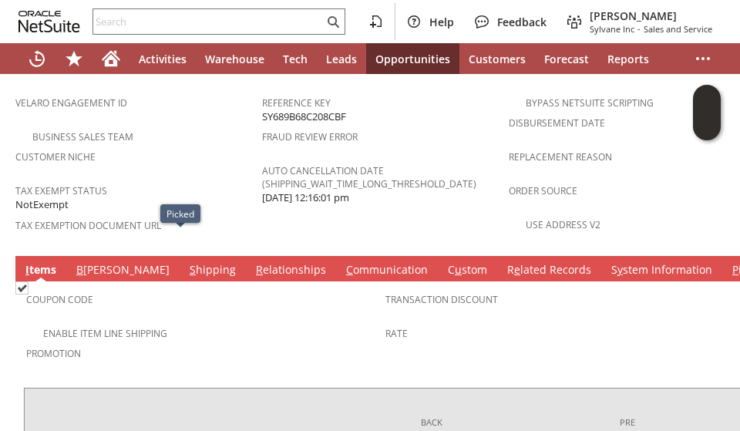
scroll to position [971, 0]
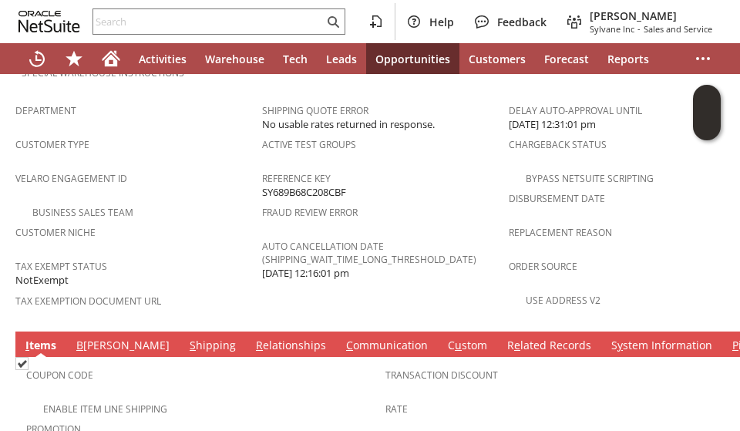
drag, startPoint x: 311, startPoint y: 291, endPoint x: 303, endPoint y: 288, distance: 9.0
click at [342, 338] on link "C ommunication" at bounding box center [386, 346] width 89 height 17
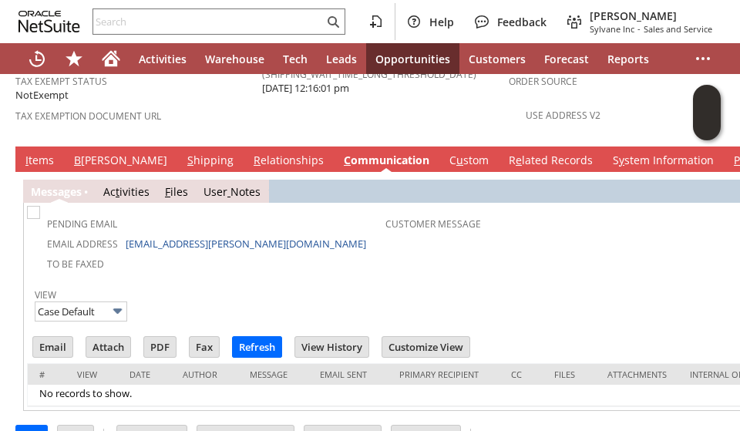
scroll to position [1079, 0]
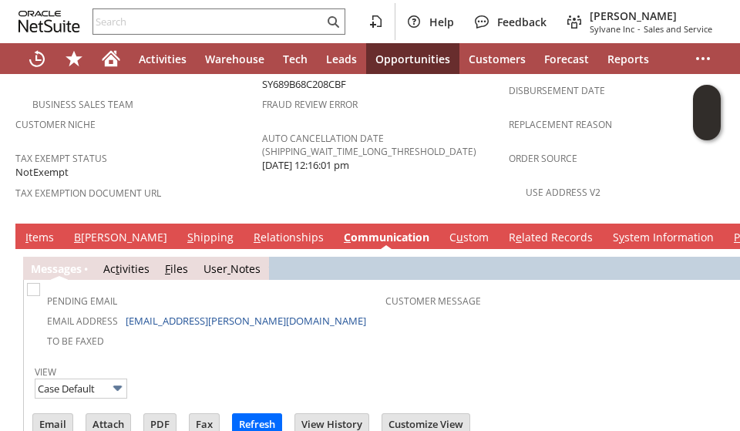
click at [36, 230] on link "I tems" at bounding box center [40, 238] width 36 height 17
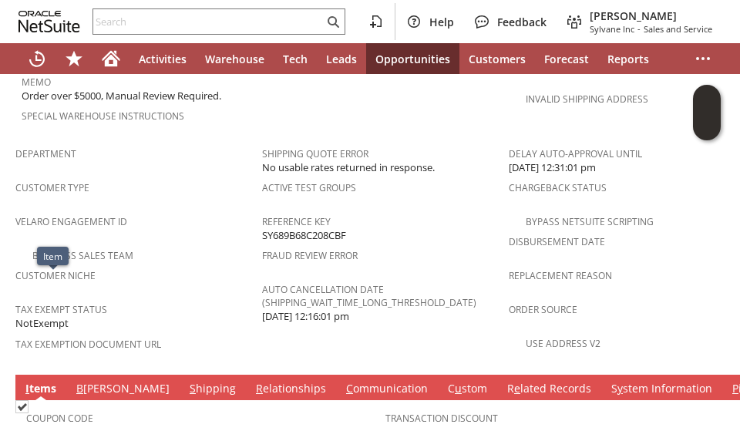
scroll to position [894, 0]
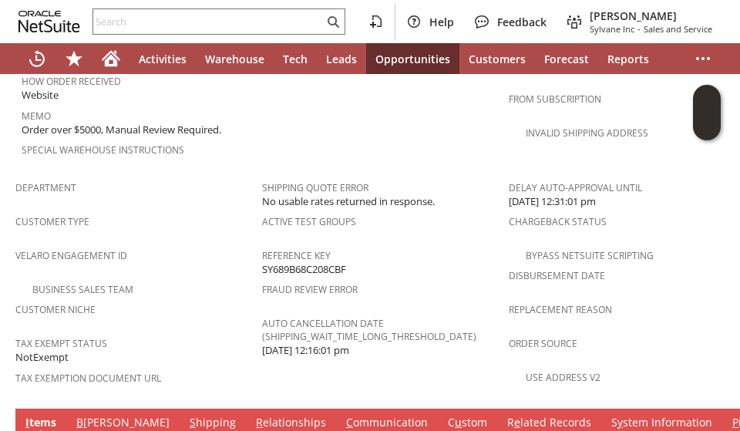
click at [93, 415] on link "B [PERSON_NAME]" at bounding box center [122, 423] width 101 height 17
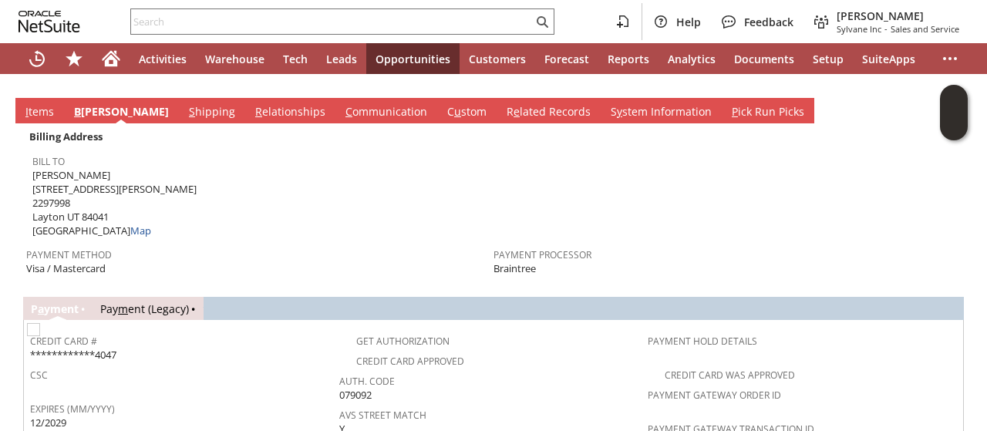
scroll to position [1123, 0]
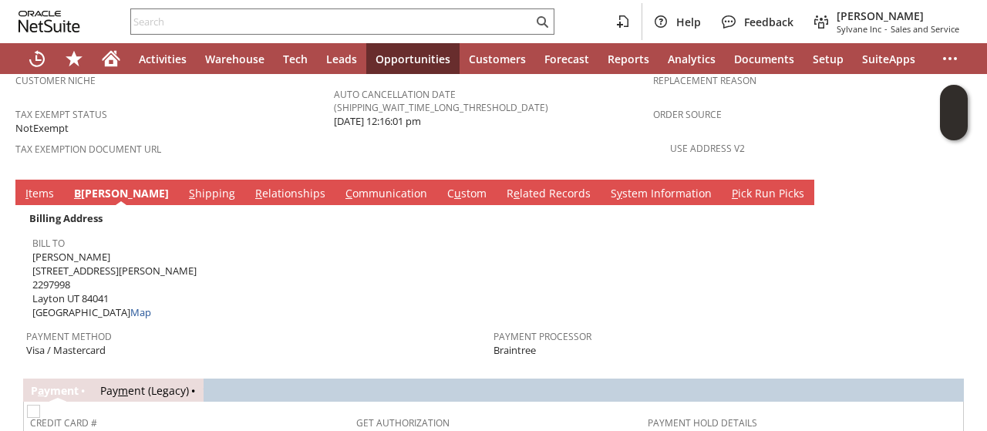
click at [39, 186] on link "I tems" at bounding box center [40, 194] width 36 height 17
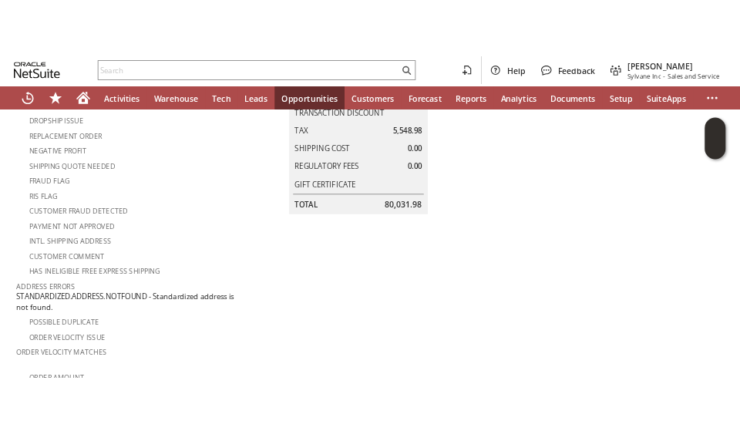
scroll to position [0, 0]
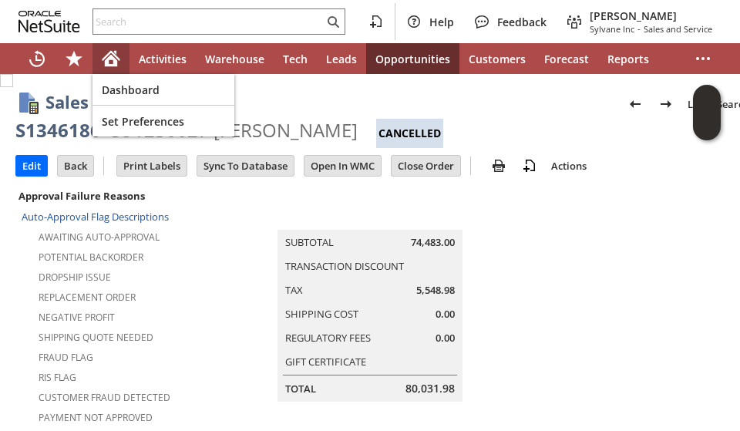
click at [109, 61] on icon "Home" at bounding box center [111, 58] width 19 height 19
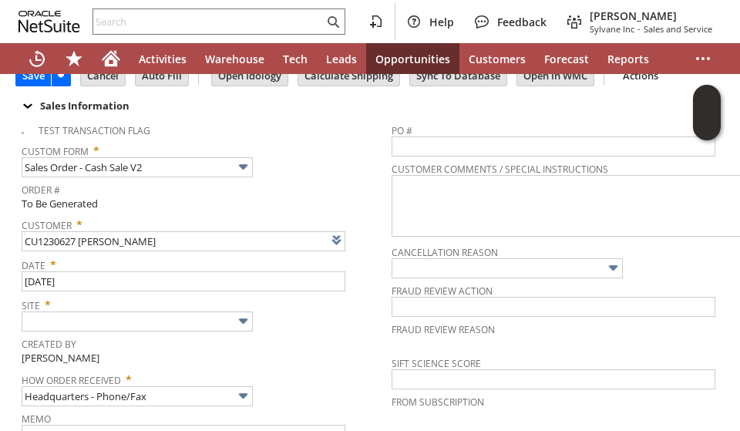
scroll to position [154, 0]
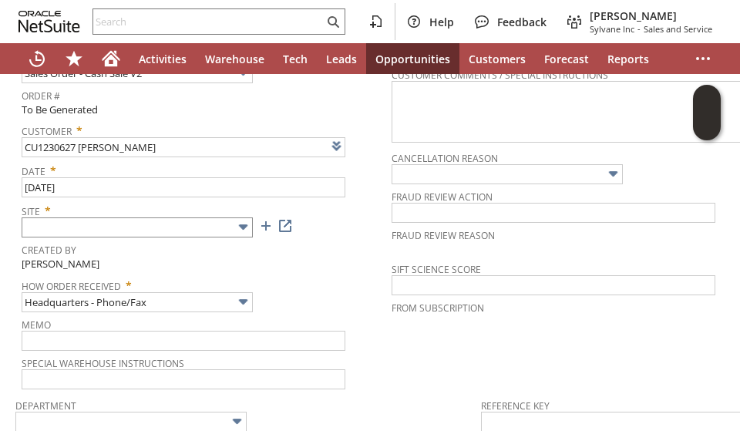
type input "CU1230627 [PERSON_NAME]"
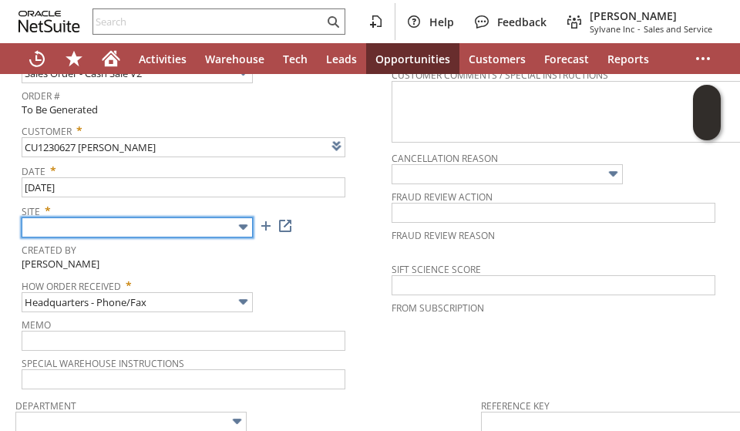
click at [184, 225] on input "text" at bounding box center [137, 227] width 231 height 20
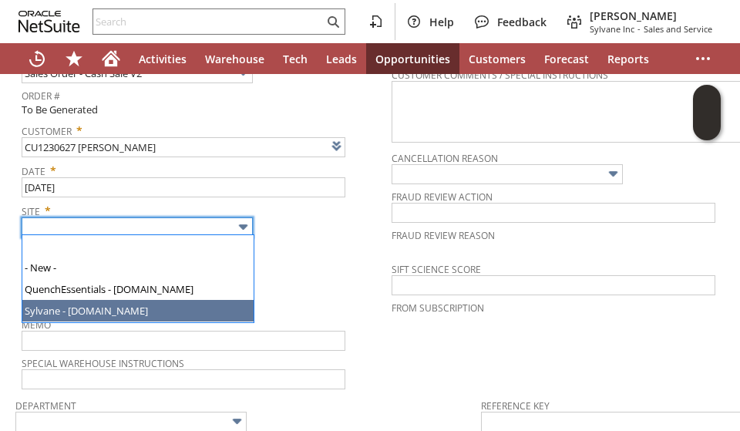
type input "Sylvane - [DOMAIN_NAME]"
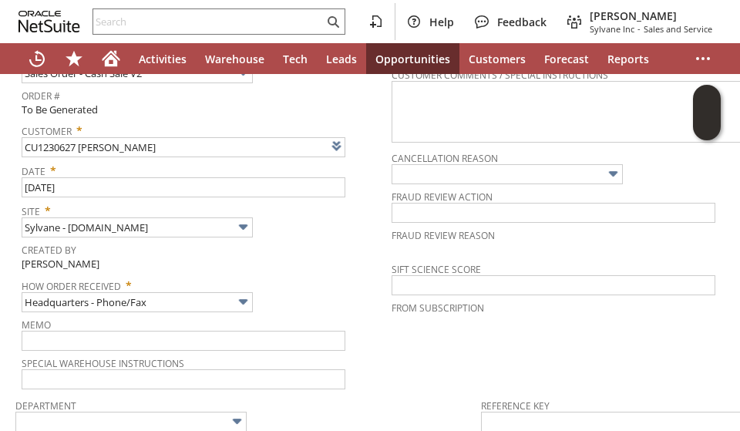
click at [338, 278] on span "How Order Received *" at bounding box center [203, 283] width 362 height 19
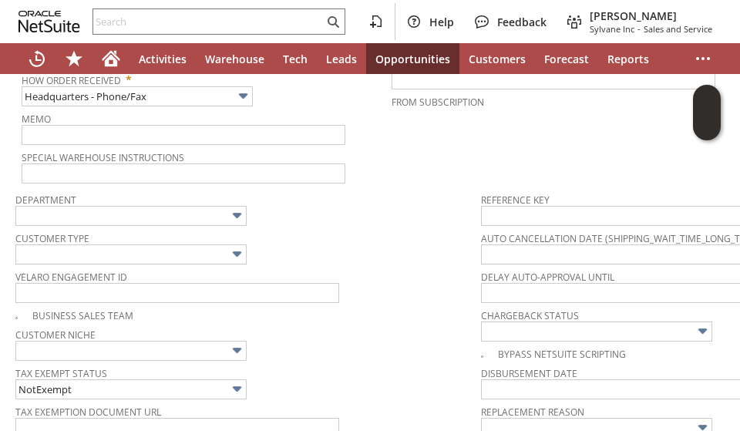
scroll to position [386, 0]
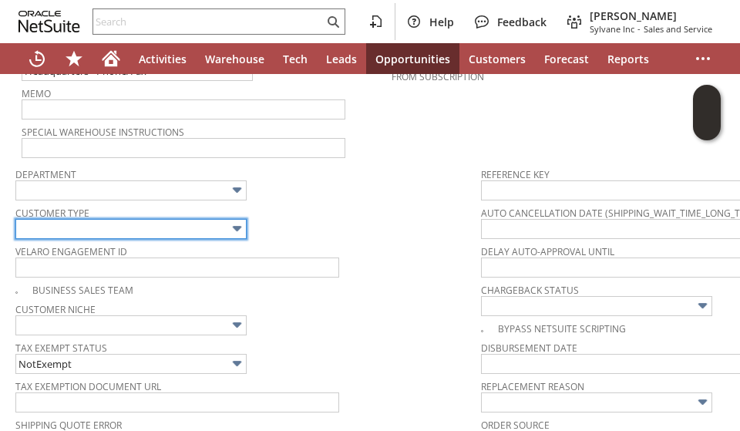
click at [146, 221] on input "text" at bounding box center [130, 229] width 231 height 20
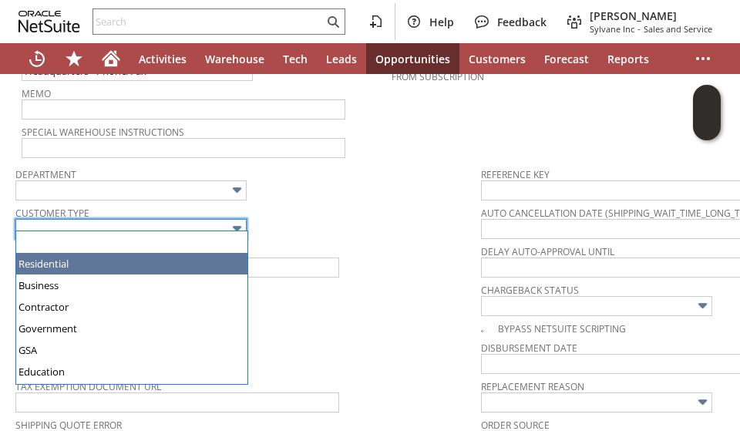
type input "Residential"
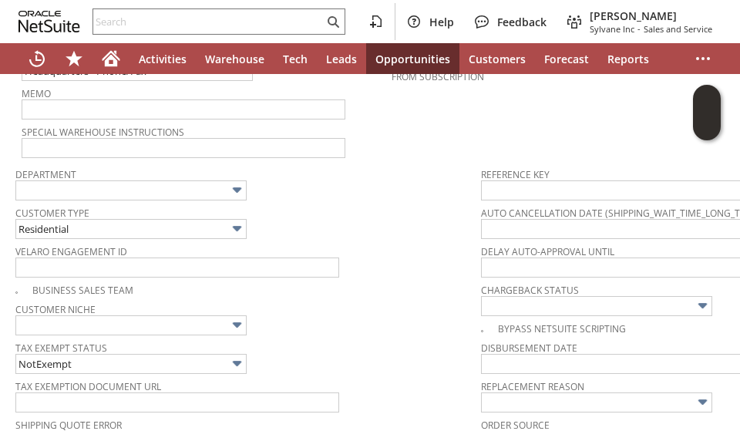
click at [311, 208] on span "Customer Type" at bounding box center [244, 210] width 458 height 17
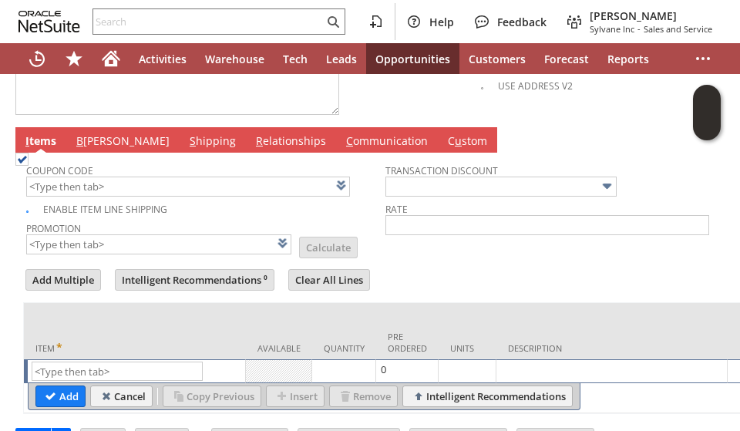
scroll to position [812, 0]
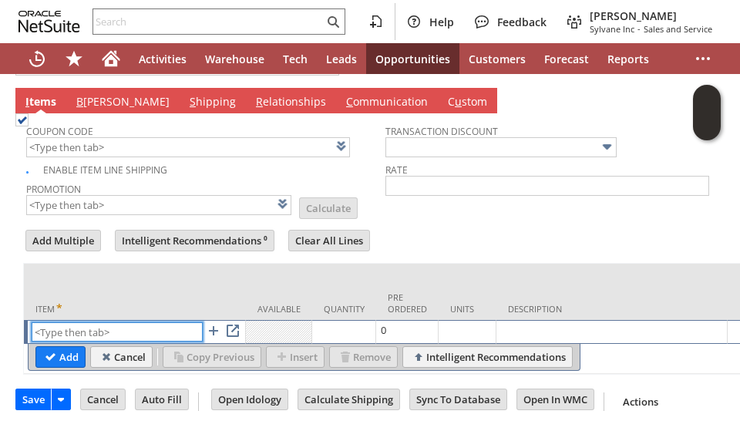
click at [85, 322] on input "text" at bounding box center [117, 331] width 171 height 19
paste input "ul3688"
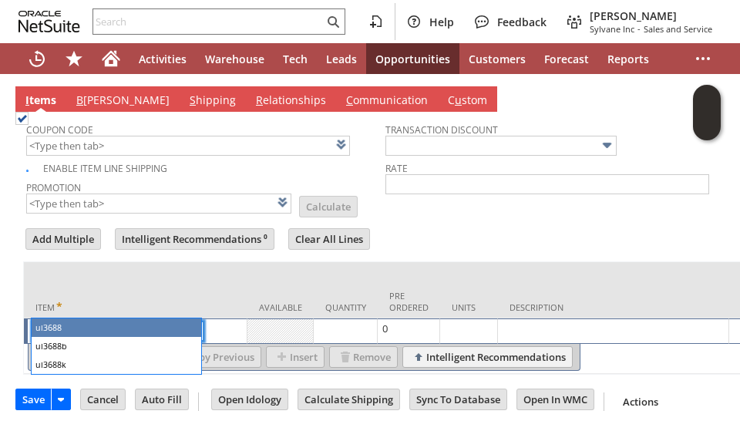
type input "ul3688"
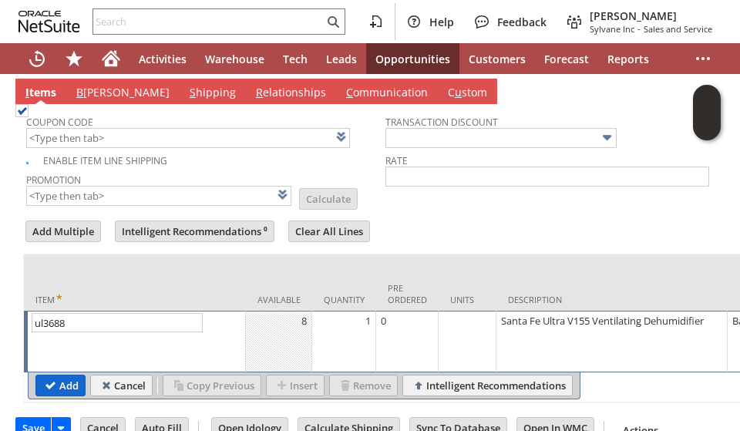
click at [56, 375] on input "Add" at bounding box center [60, 385] width 49 height 20
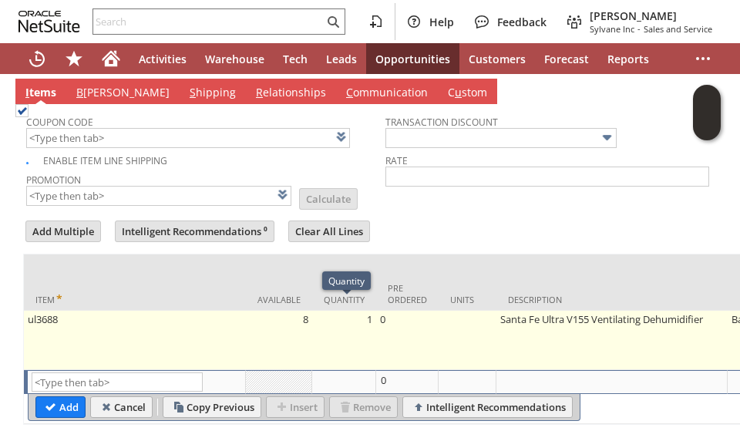
type input "Intelligent Recommendations¹⁰"
click at [351, 320] on td "1" at bounding box center [344, 340] width 64 height 59
type input "1"
type input "ul3688"
type input "OK"
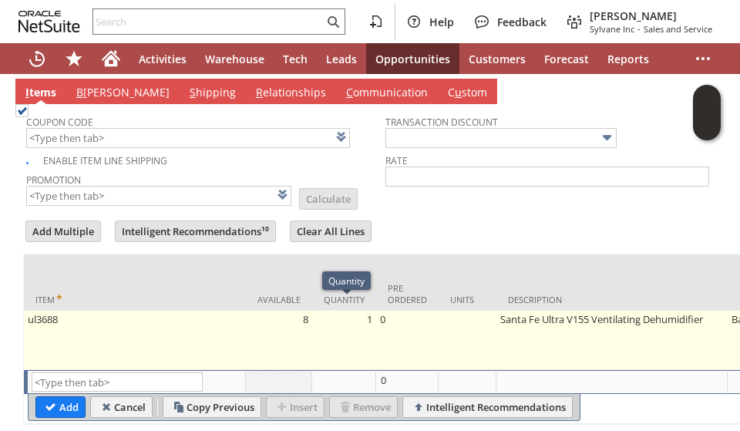
type input "Make Copy"
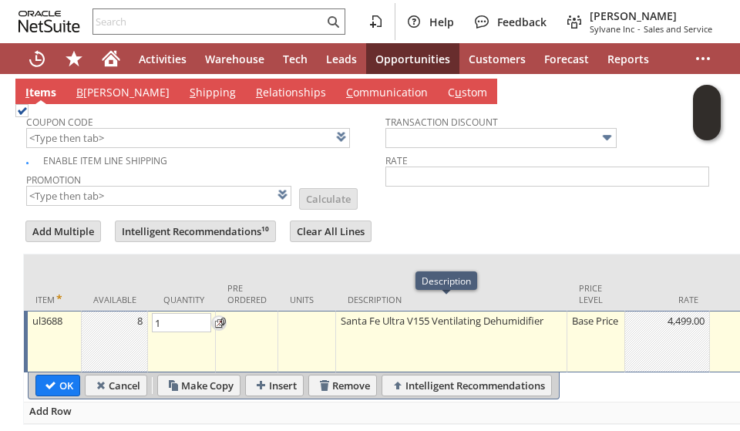
type input "4"
click at [52, 375] on input "OK" at bounding box center [57, 385] width 43 height 20
type input "Add"
type input "Copy Previous"
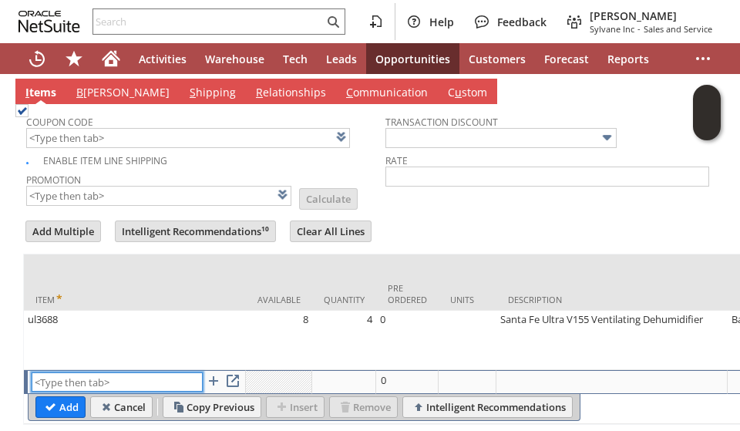
click at [75, 372] on input "text" at bounding box center [117, 381] width 171 height 19
paste input "ul3689"
type input "ul3689"
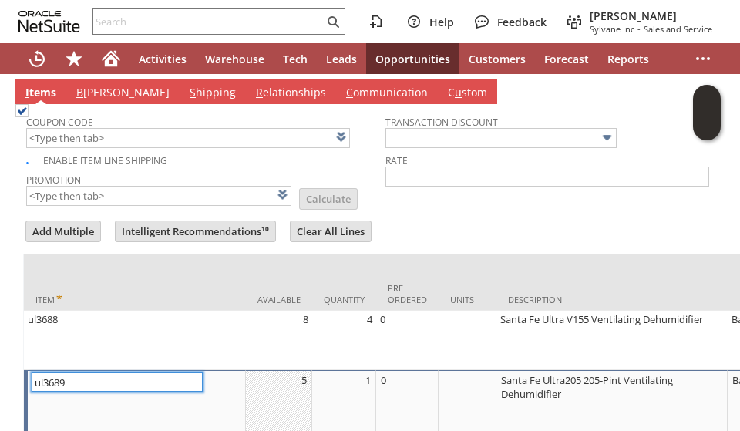
type input "1"
type input "ul3689"
click at [362, 374] on td "1" at bounding box center [344, 401] width 64 height 62
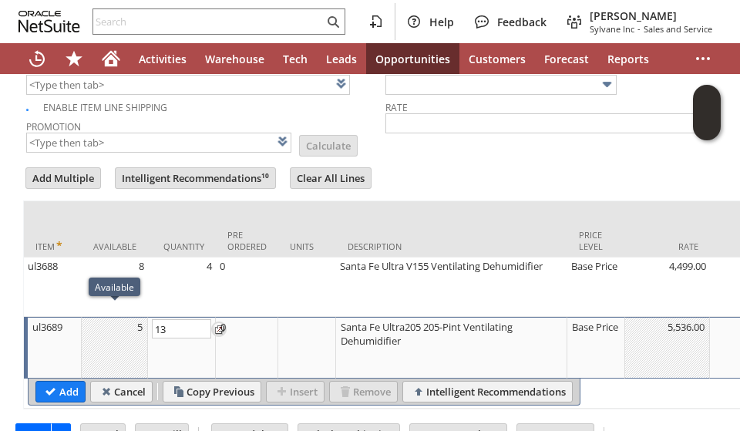
scroll to position [889, 0]
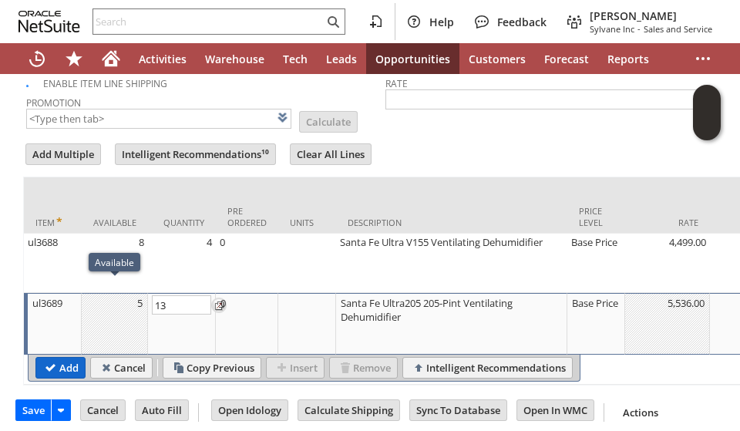
type input "13"
click at [62, 358] on input "Add" at bounding box center [60, 368] width 49 height 20
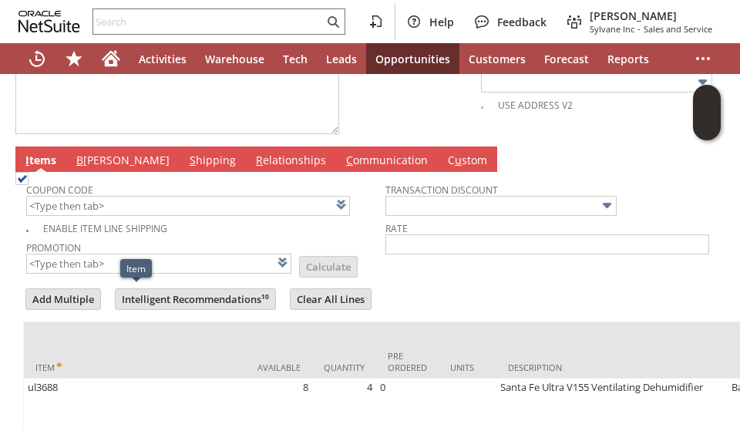
scroll to position [658, 0]
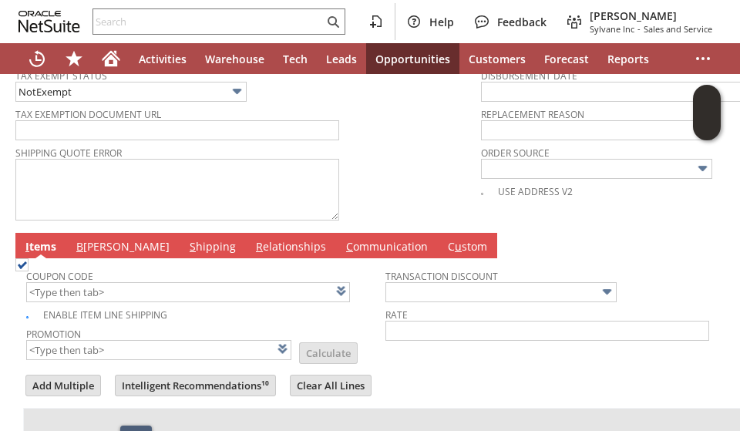
click at [93, 239] on link "B illing" at bounding box center [122, 247] width 101 height 17
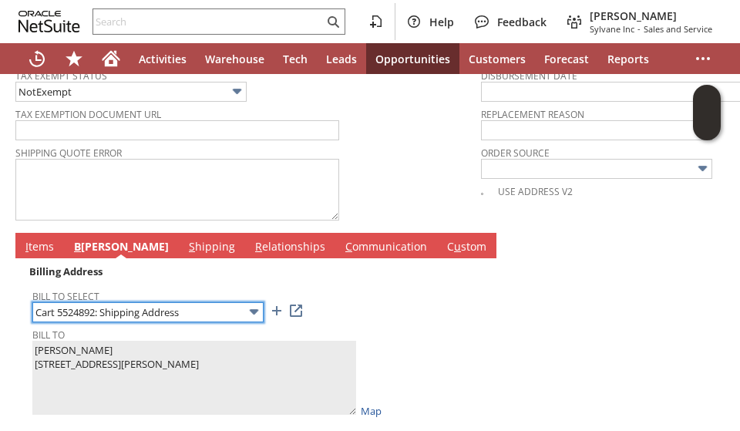
click at [229, 304] on input "Cart 5524892: Shipping Address" at bounding box center [147, 312] width 231 height 20
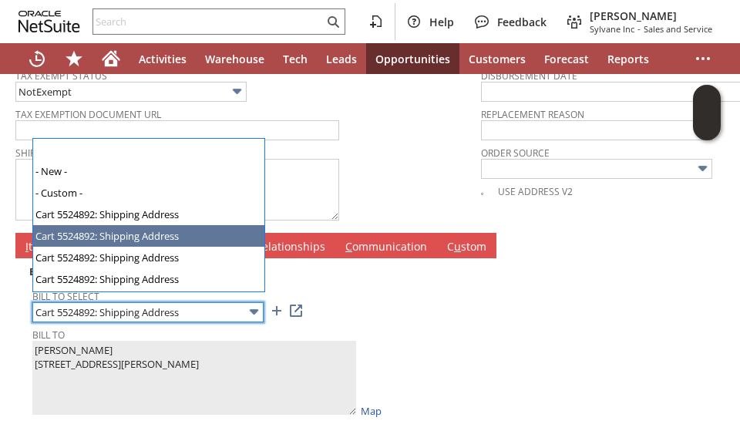
scroll to position [20, 0]
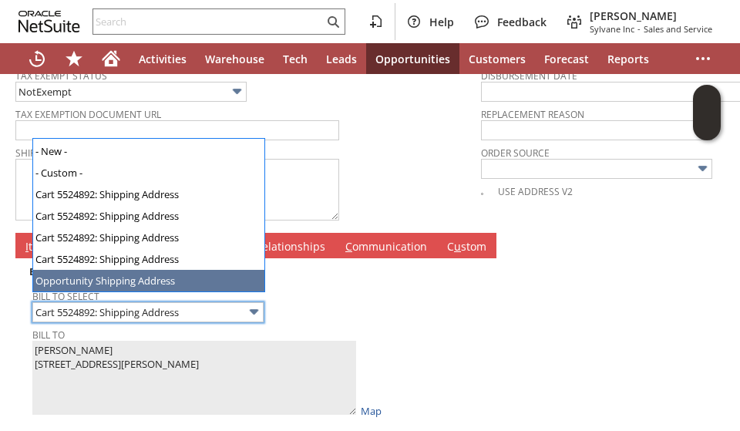
click at [456, 297] on td at bounding box center [566, 340] width 355 height 158
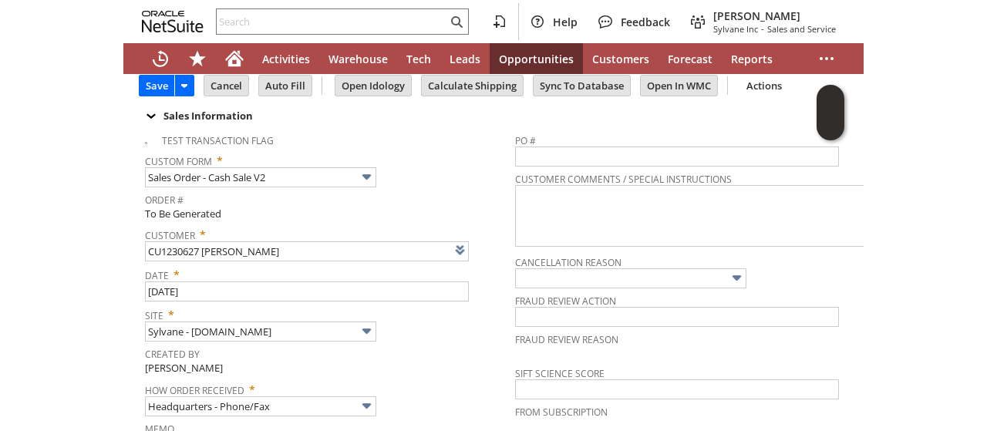
scroll to position [0, 0]
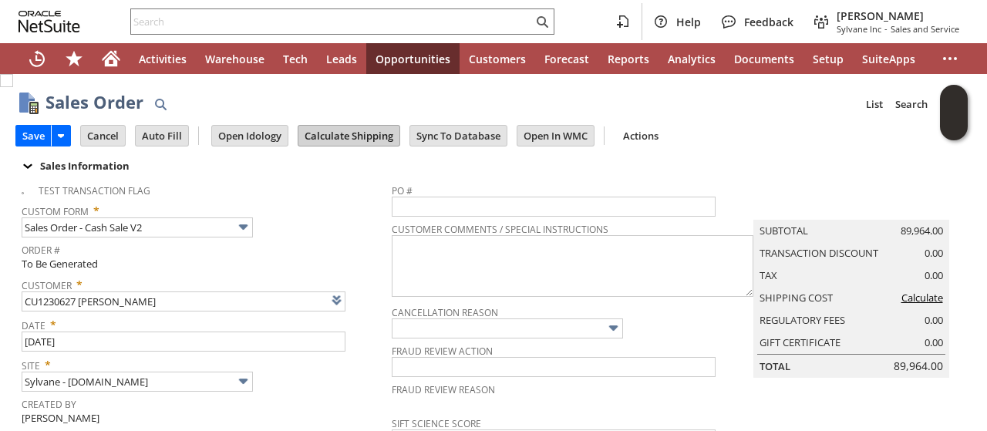
click at [322, 141] on input "Calculate Shipping" at bounding box center [348, 136] width 101 height 20
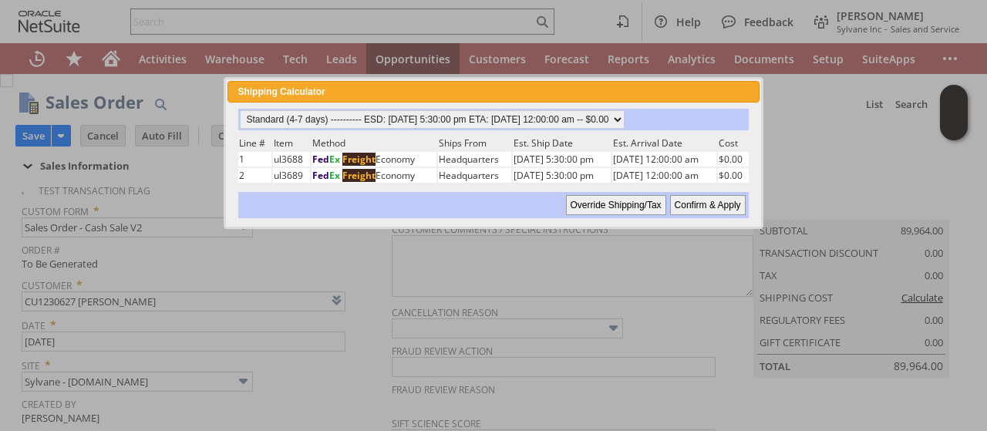
click at [709, 203] on input "Confirm & Apply" at bounding box center [708, 205] width 76 height 20
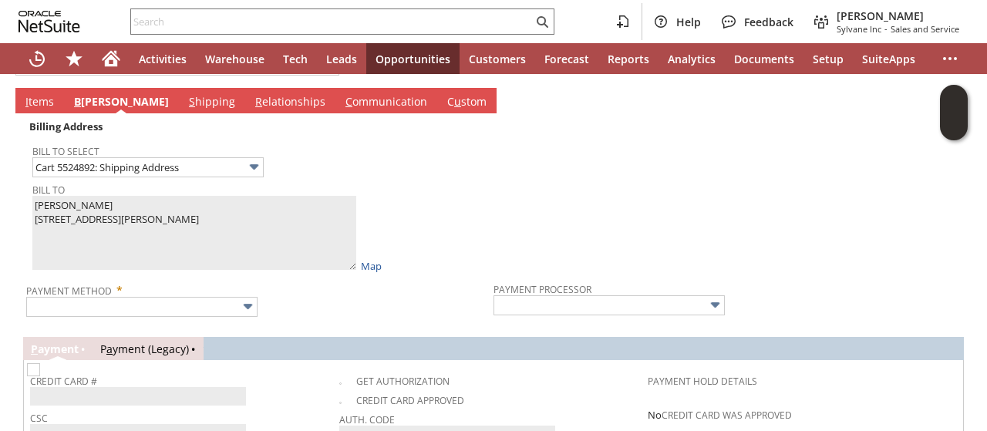
scroll to position [694, 0]
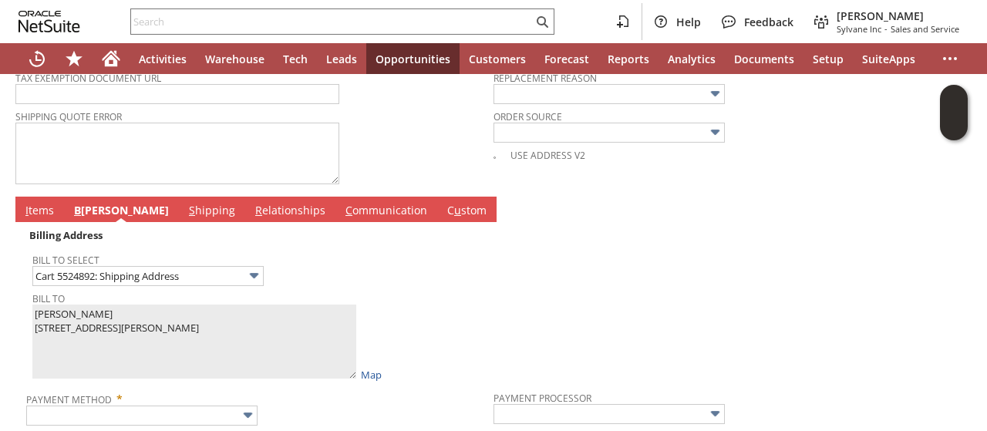
click at [40, 209] on td "I tems" at bounding box center [39, 209] width 49 height 25
click at [41, 206] on link "I tems" at bounding box center [40, 211] width 36 height 17
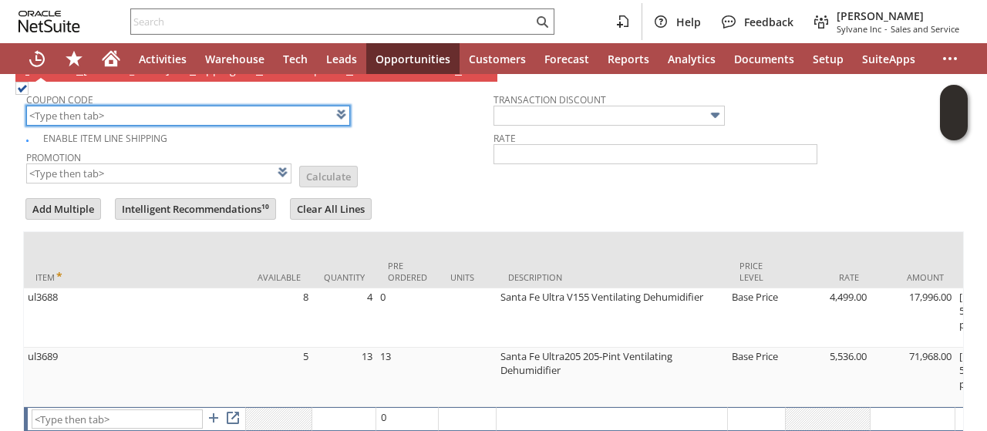
scroll to position [918, 0]
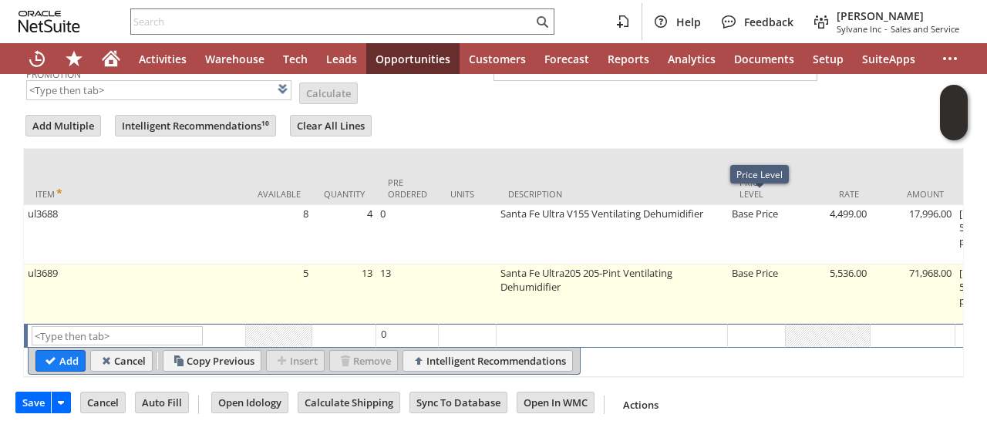
click at [739, 264] on td "Base Price" at bounding box center [757, 293] width 58 height 59
type input "Base Price"
type input "OK"
type input "Make Copy"
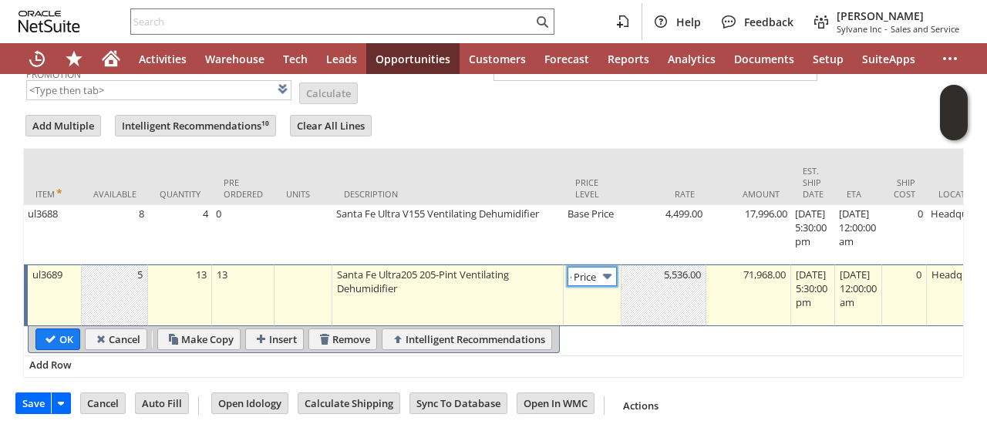
scroll to position [0, 22]
click at [603, 268] on img at bounding box center [607, 277] width 18 height 18
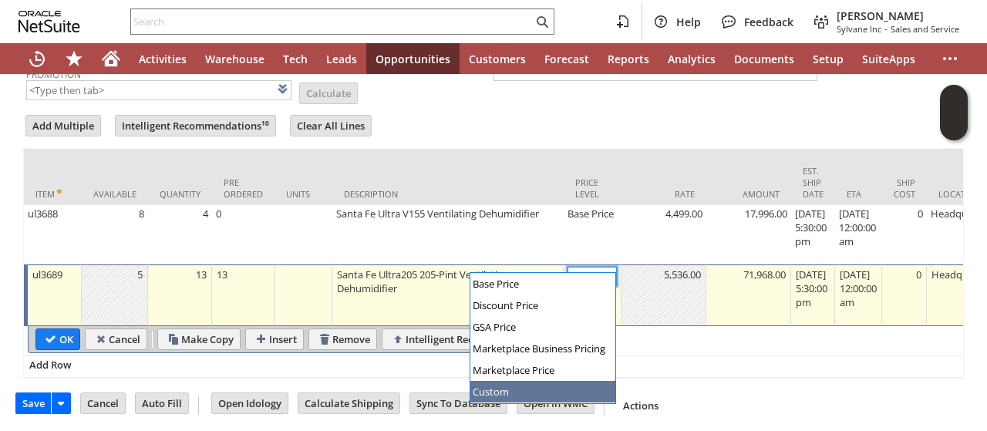
type input "Custom"
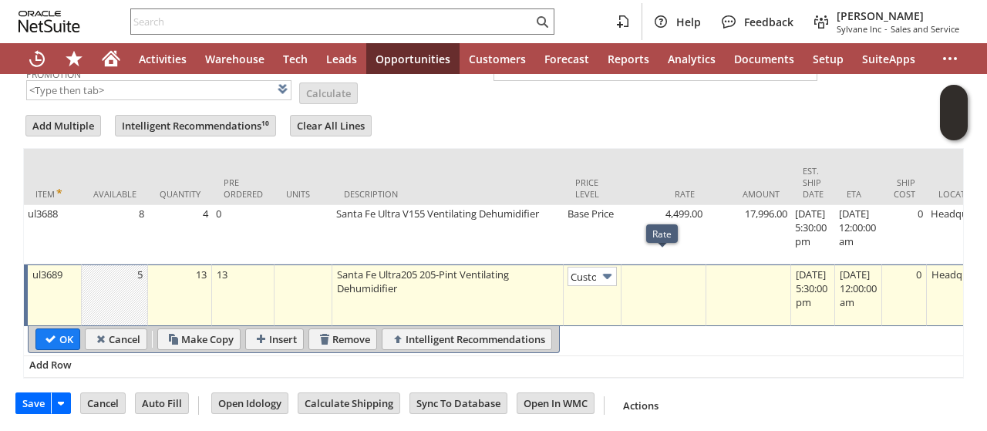
click at [679, 269] on td at bounding box center [663, 295] width 85 height 62
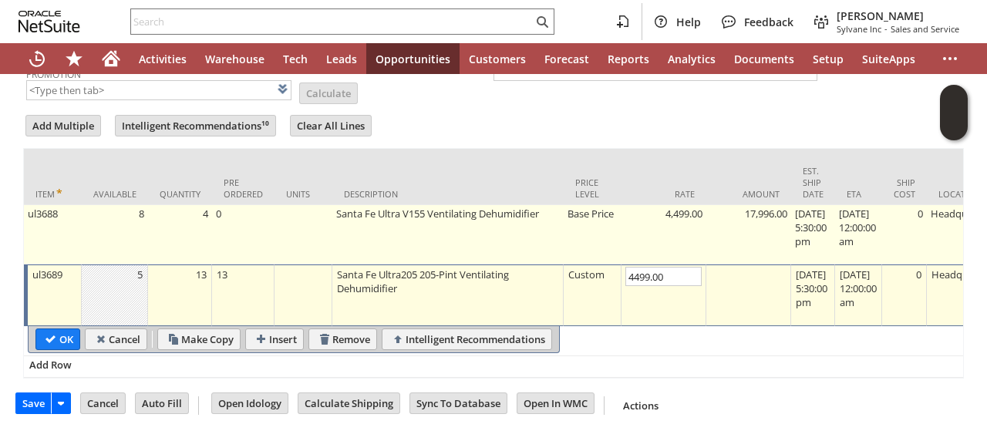
type input "4,499.00"
click at [587, 205] on td "Base Price" at bounding box center [593, 234] width 58 height 59
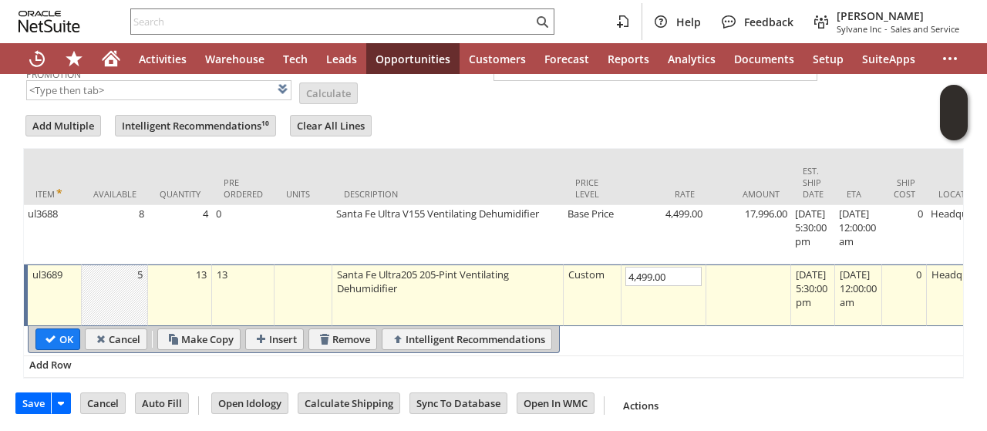
type input "OK"
type input "Make Copy"
type input "Base Price"
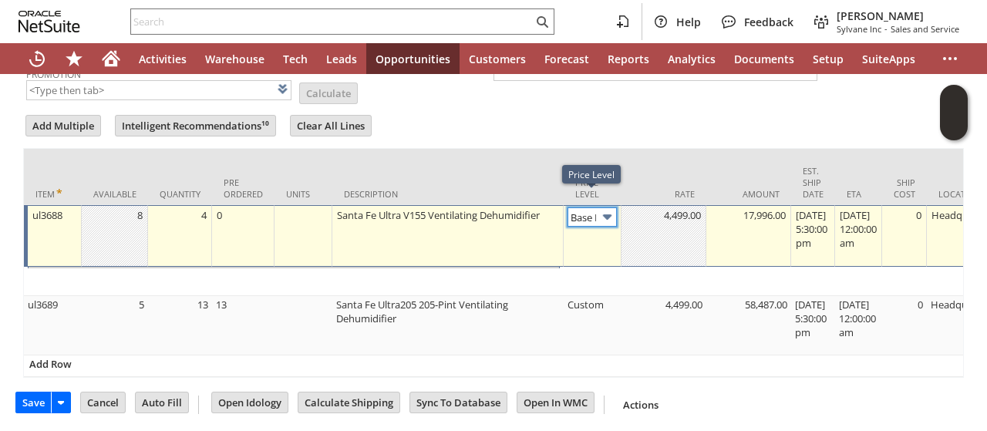
click at [590, 207] on input "Base Price" at bounding box center [591, 216] width 49 height 19
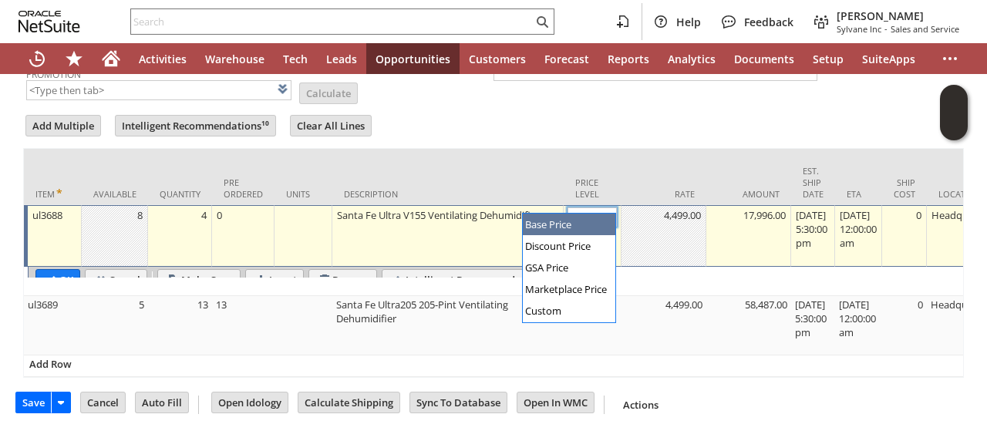
type input "Base Price"
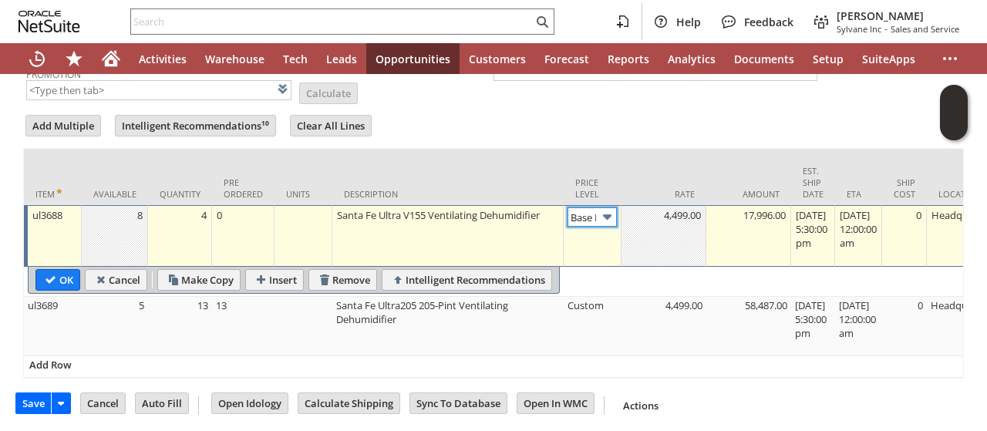
drag, startPoint x: 611, startPoint y: 207, endPoint x: 604, endPoint y: 216, distance: 11.0
click at [611, 208] on img at bounding box center [607, 217] width 18 height 18
click at [608, 208] on img at bounding box center [607, 217] width 18 height 18
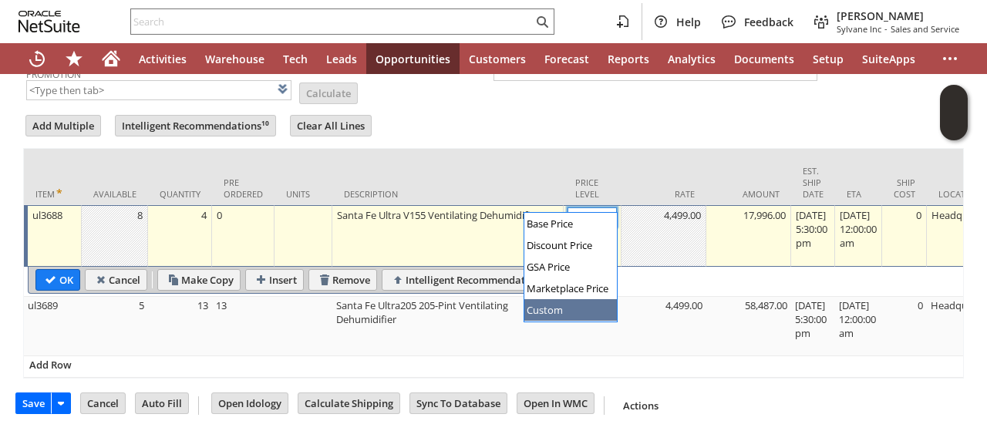
type input "Custom"
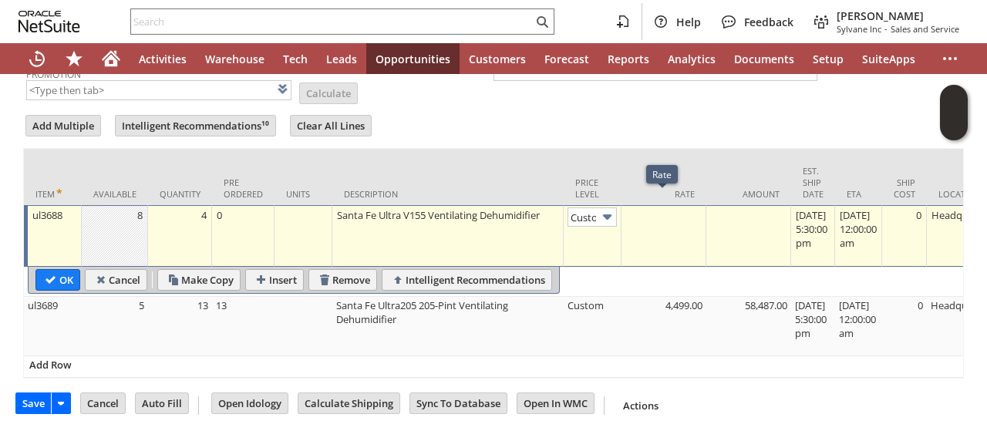
click at [658, 212] on td at bounding box center [663, 236] width 85 height 62
type input "3,999.00"
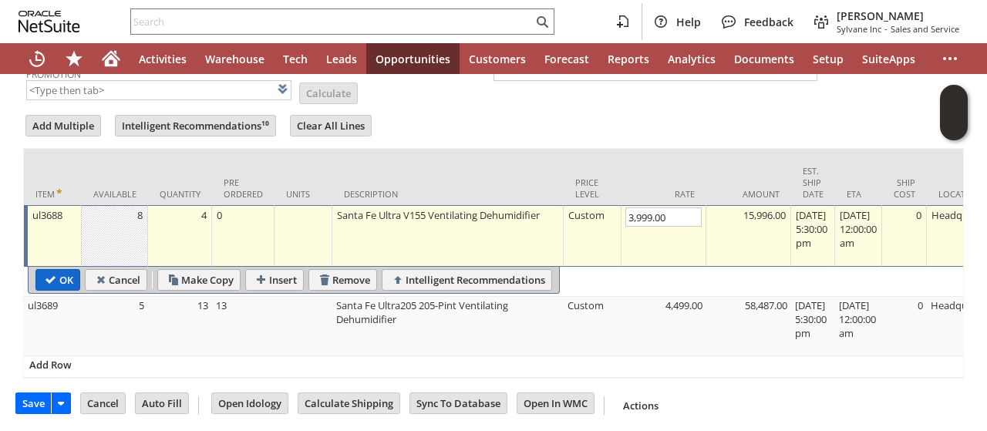
click at [54, 270] on input "OK" at bounding box center [57, 280] width 43 height 20
type input "Add"
type input "Copy Previous"
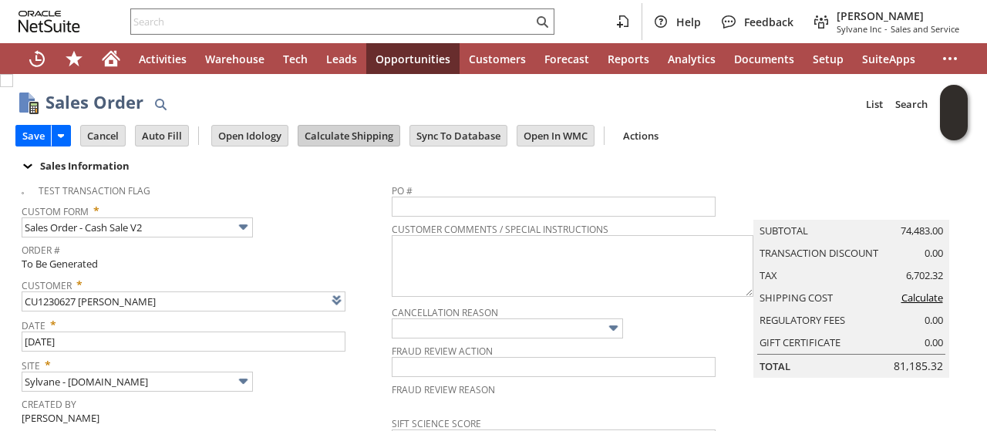
click at [342, 137] on input "Calculate Shipping" at bounding box center [348, 136] width 101 height 20
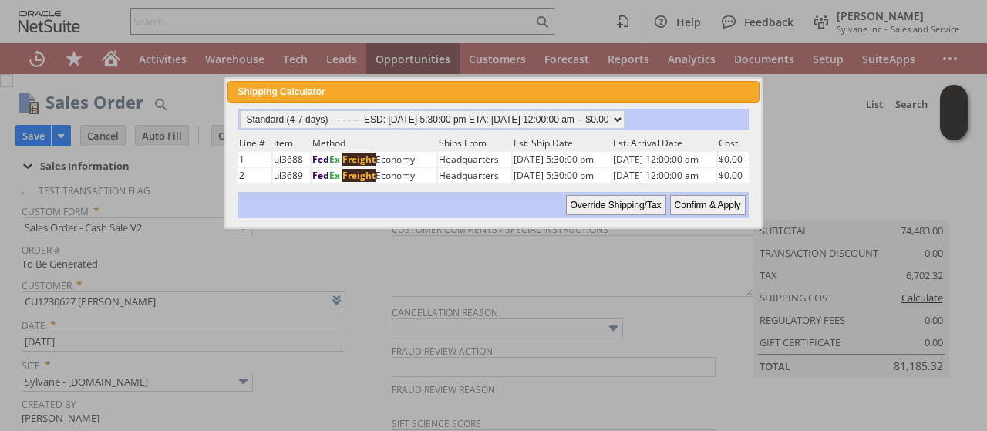
click at [693, 203] on input "Confirm & Apply" at bounding box center [708, 205] width 76 height 20
type input "Add"
type input "Copy Previous"
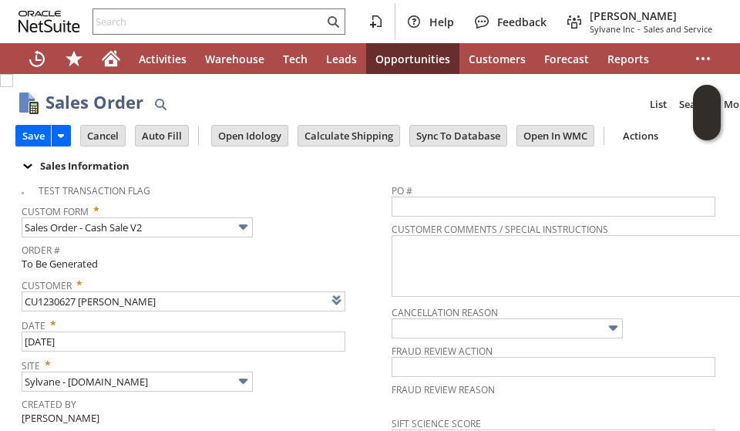
click at [324, 222] on div "Custom Form * Sales Order - Cash Sale V2" at bounding box center [203, 218] width 362 height 39
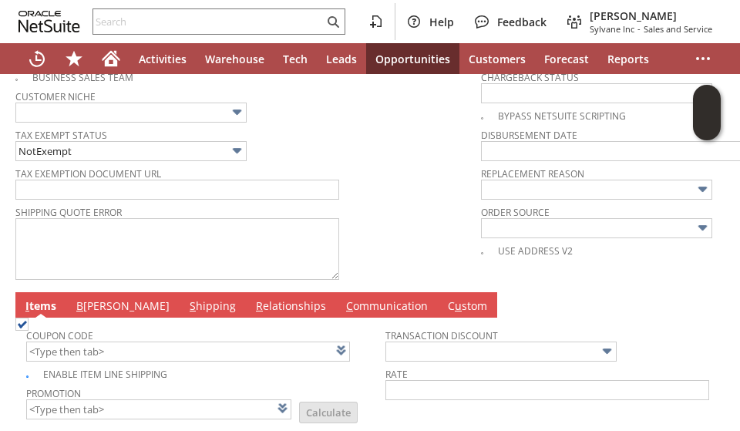
scroll to position [617, 0]
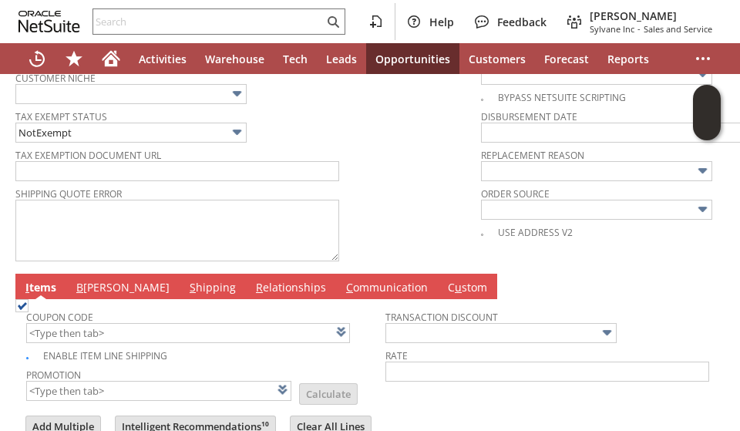
click at [96, 280] on link "B illing" at bounding box center [122, 288] width 101 height 17
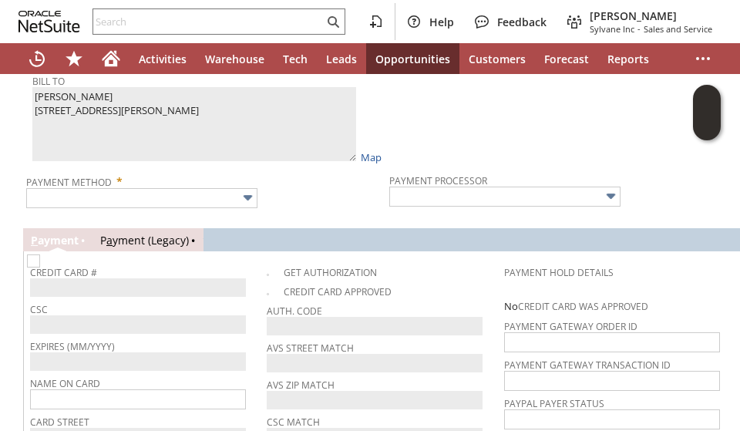
scroll to position [925, 0]
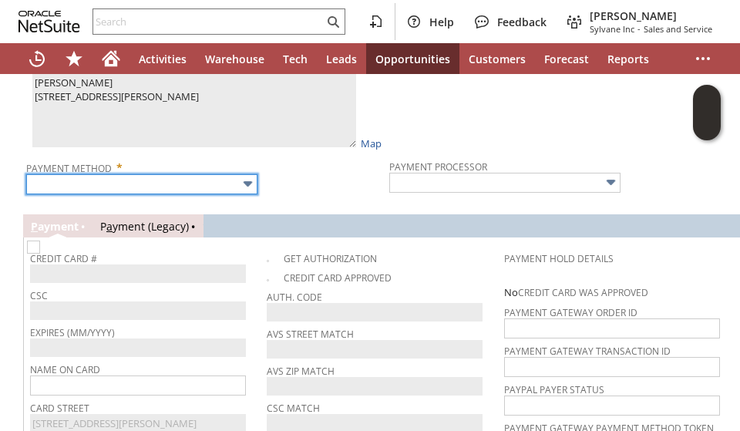
click at [108, 174] on input "text" at bounding box center [141, 184] width 231 height 20
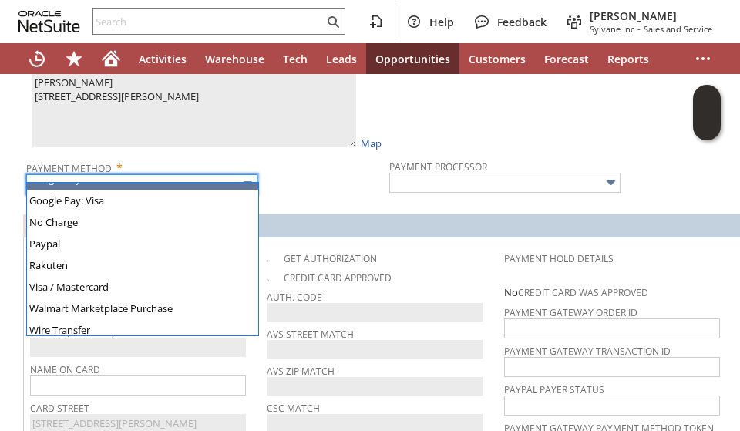
scroll to position [430, 0]
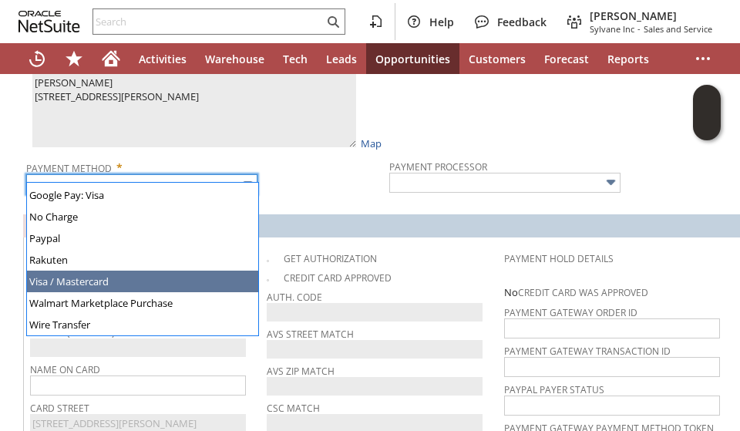
drag, startPoint x: 109, startPoint y: 281, endPoint x: 147, endPoint y: 262, distance: 42.4
type input "Visa / Mastercard"
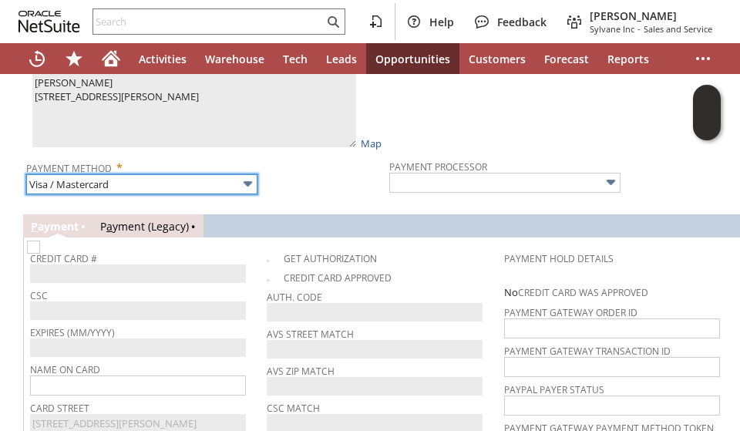
type input "Braintree"
checkbox input "true"
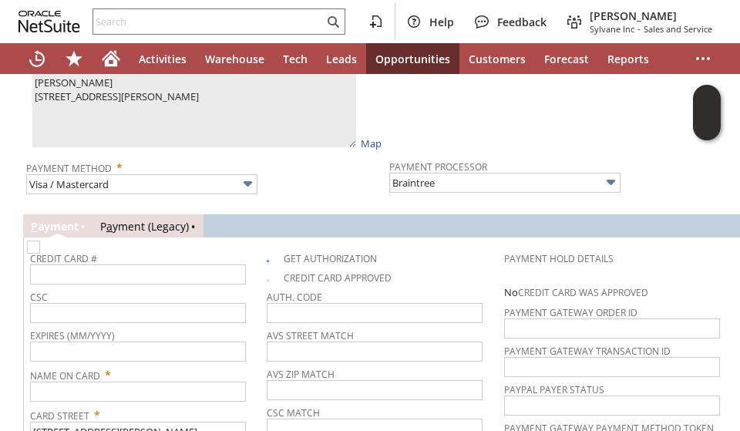
drag, startPoint x: 349, startPoint y: 175, endPoint x: 207, endPoint y: 209, distance: 145.1
click at [348, 175] on div "Payment Method * Visa / Mastercard" at bounding box center [203, 175] width 355 height 39
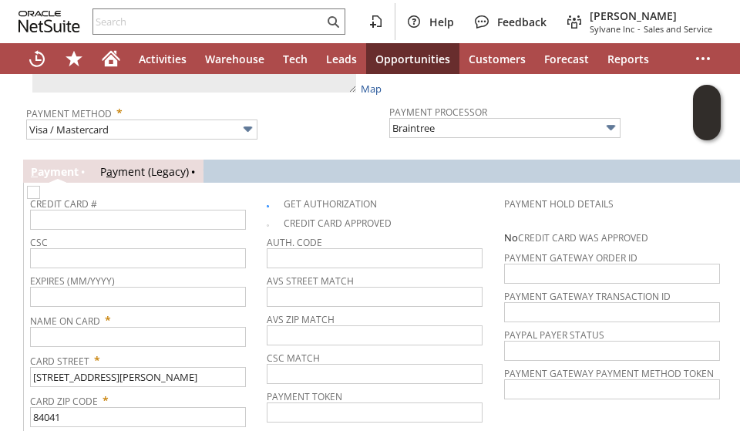
scroll to position [1079, 0]
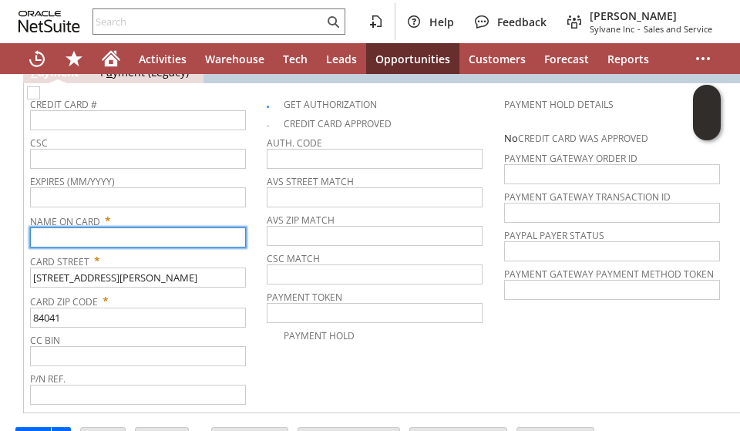
click at [94, 227] on input "text" at bounding box center [138, 237] width 216 height 20
paste input "[PERSON_NAME]"
type input "[PERSON_NAME]"
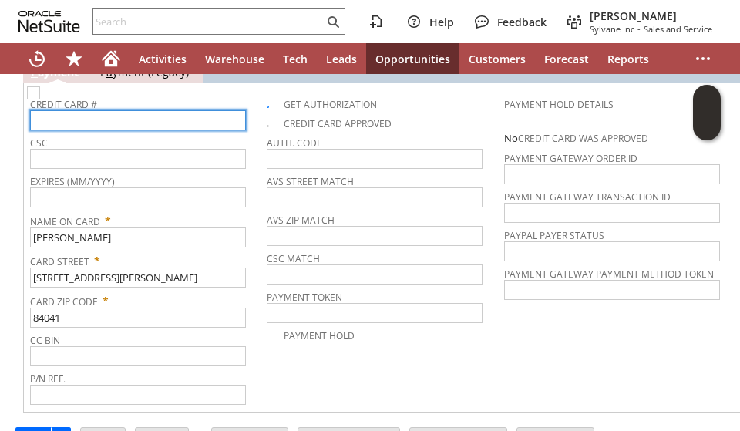
click at [103, 110] on input "text" at bounding box center [138, 120] width 216 height 20
type input "4482130030964047"
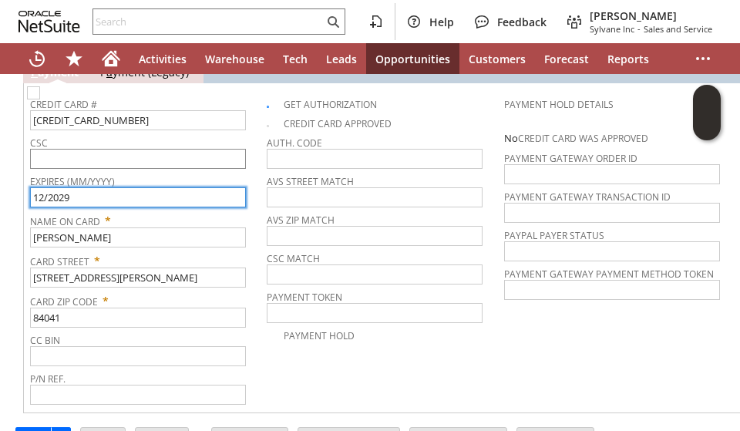
type input "12/2029"
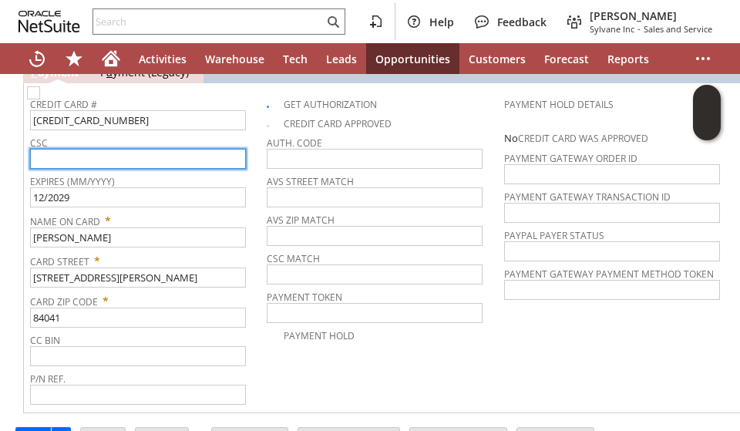
click at [109, 149] on input "text" at bounding box center [138, 159] width 216 height 20
type input "174"
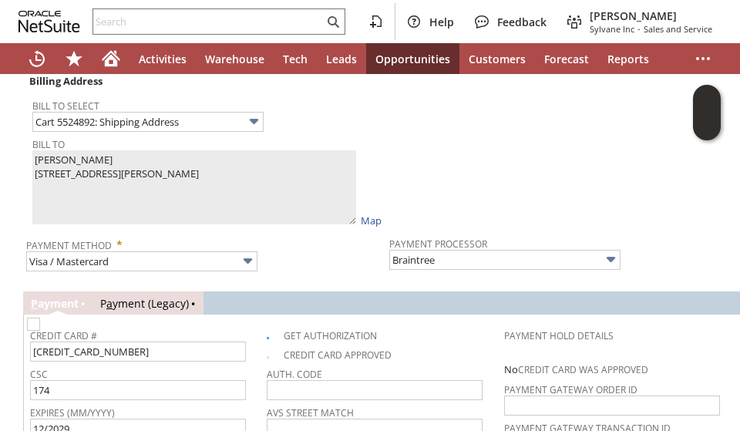
scroll to position [771, 0]
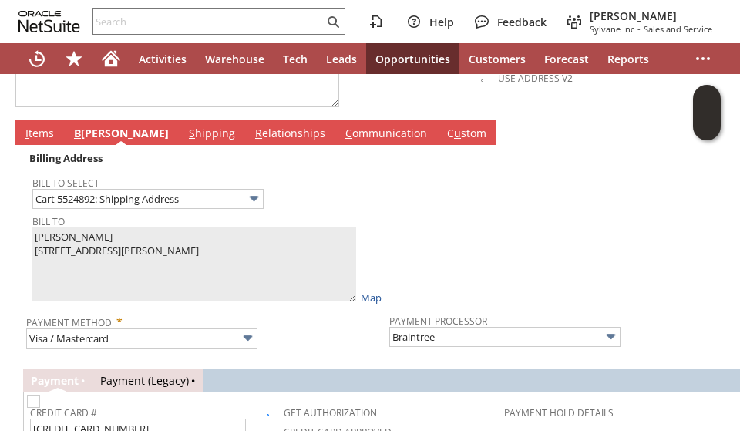
click at [41, 126] on link "I tems" at bounding box center [40, 134] width 36 height 17
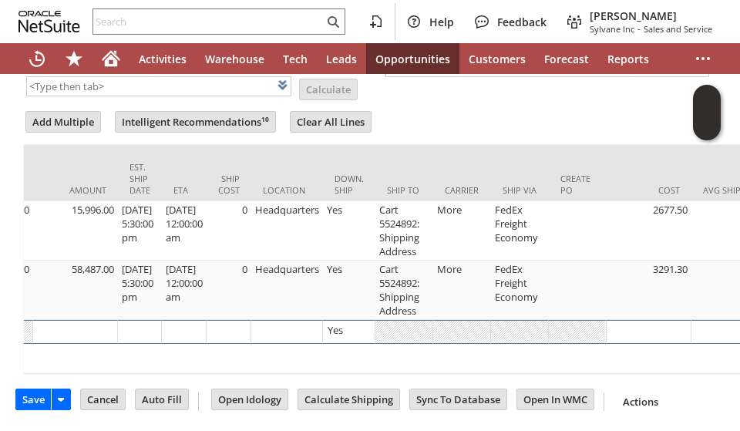
scroll to position [0, 844]
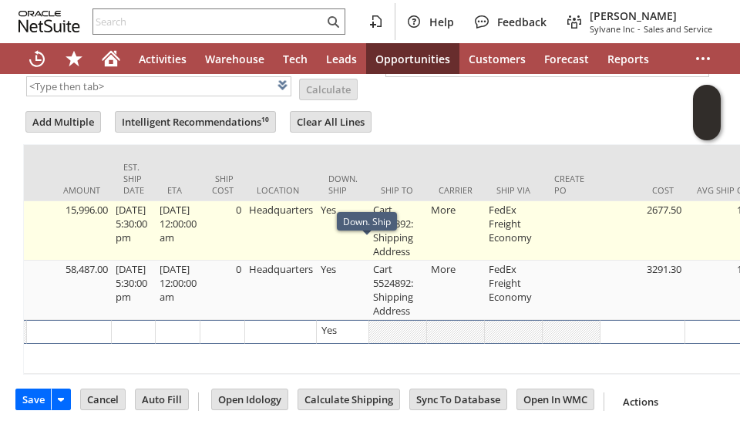
click at [418, 201] on td "Cart 5524892: Shipping Address" at bounding box center [398, 230] width 58 height 59
type input "Cart 5524892: Shipping Address"
type input "OK"
type input "Make Copy"
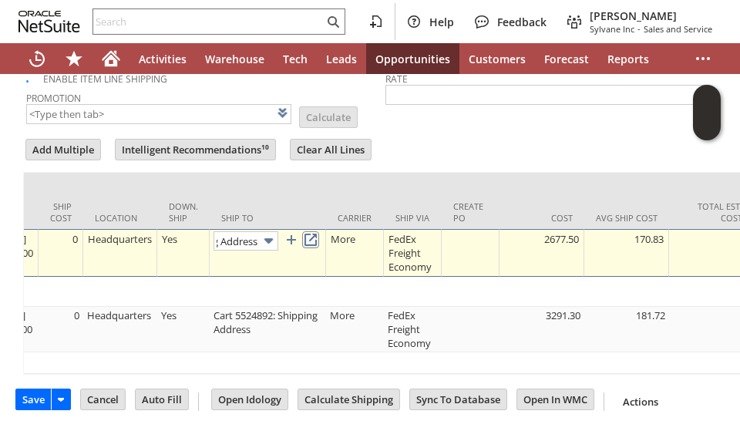
scroll to position [0, 0]
click at [319, 231] on link at bounding box center [310, 239] width 17 height 17
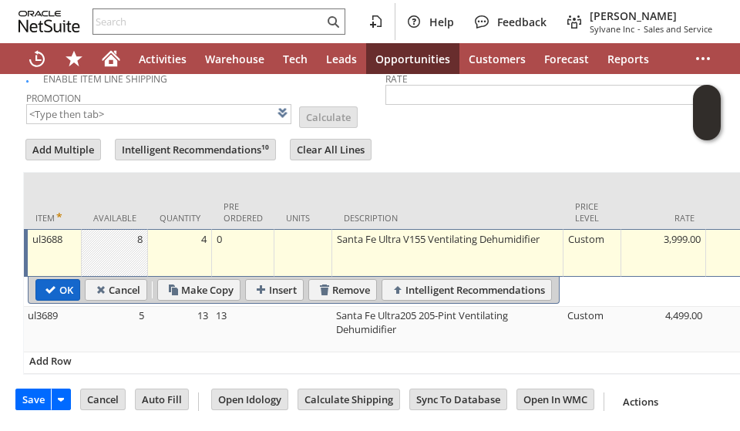
click at [65, 280] on input "OK" at bounding box center [57, 290] width 43 height 20
type input "Add"
type input "Copy Previous"
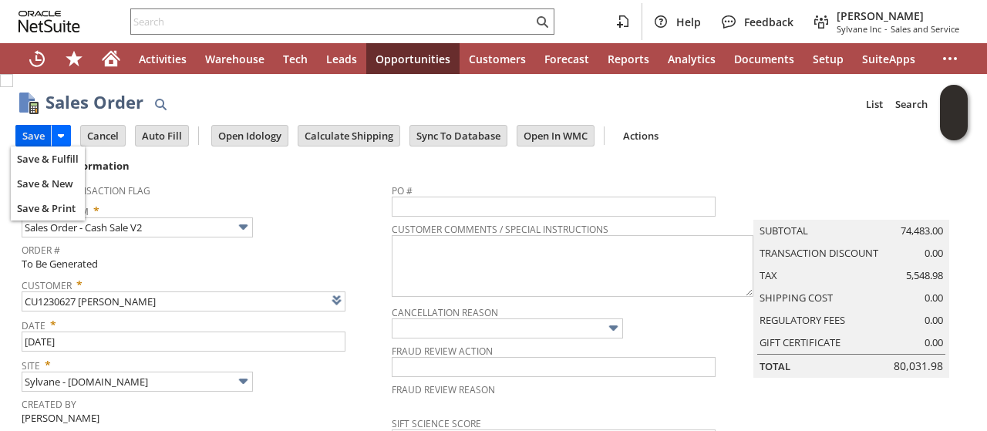
click at [28, 134] on input "Save" at bounding box center [33, 136] width 35 height 20
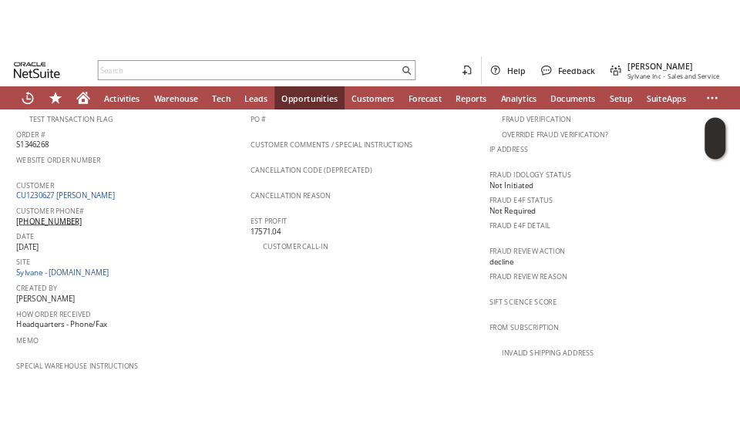
scroll to position [771, 0]
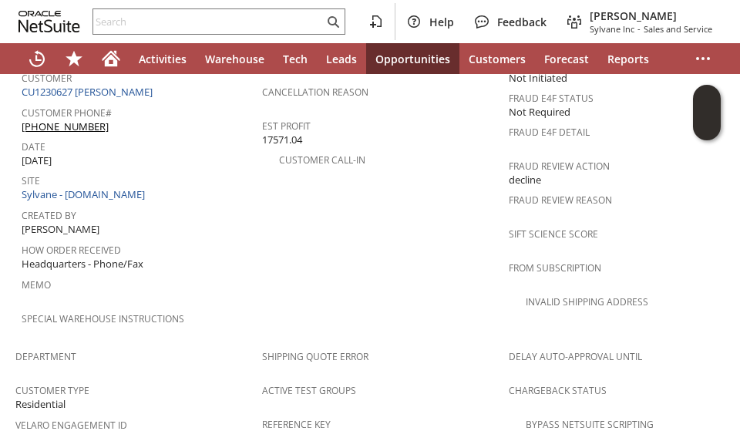
click at [227, 204] on span "Created By" at bounding box center [138, 213] width 233 height 18
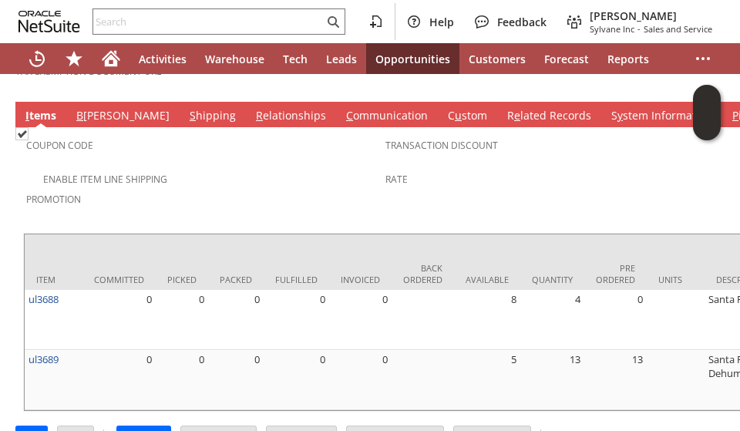
click at [211, 168] on div "Enable Item Line Shipping" at bounding box center [205, 177] width 359 height 19
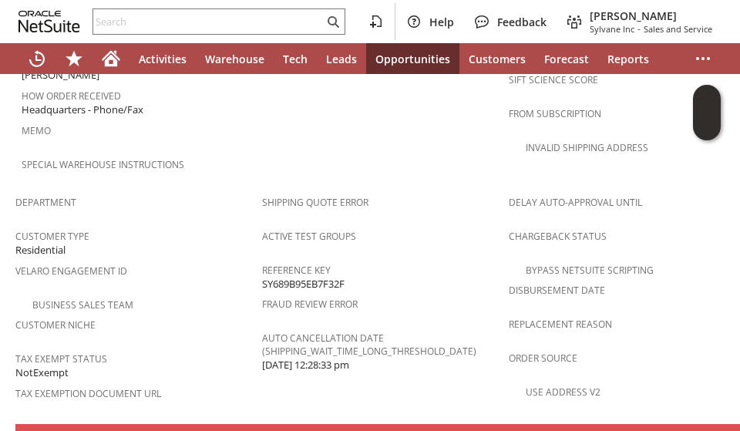
scroll to position [1248, 0]
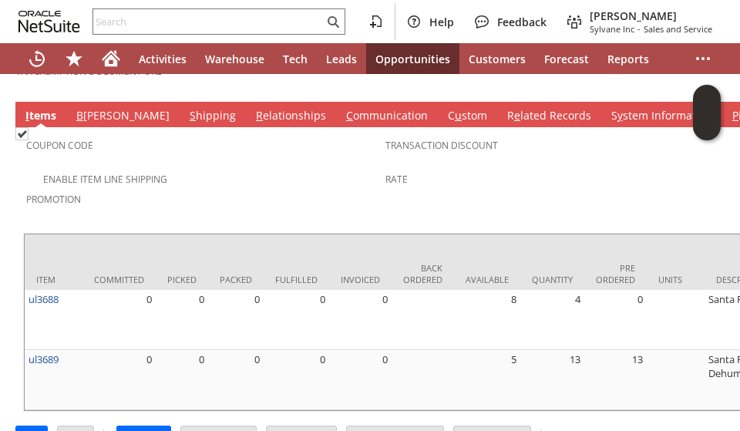
click at [200, 188] on span "Promotion" at bounding box center [202, 197] width 352 height 18
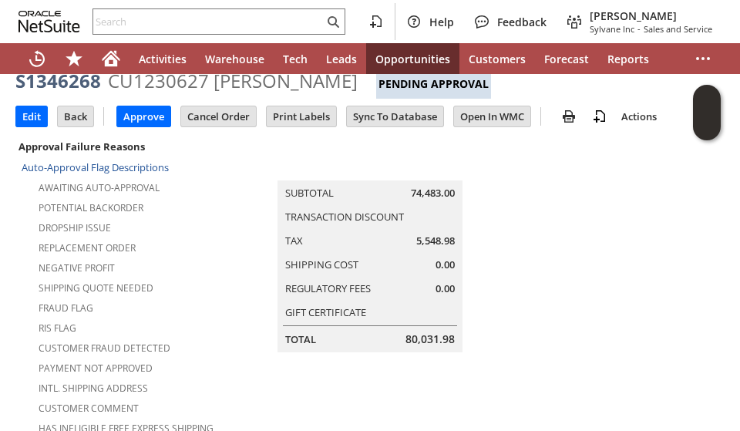
scroll to position [0, 0]
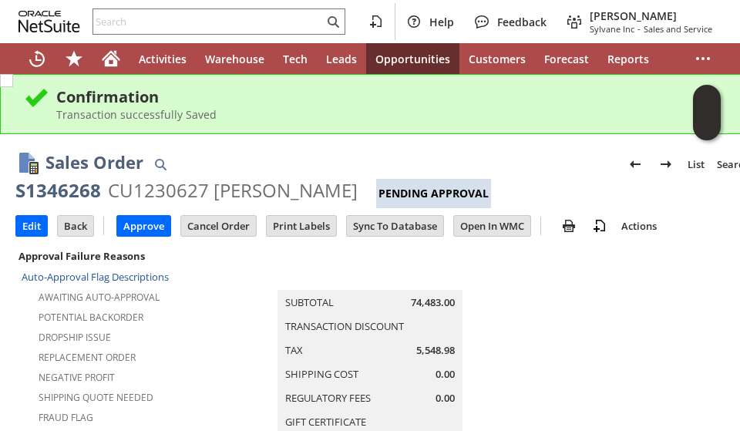
click at [200, 157] on div "Sales Order List Search" at bounding box center [400, 164] width 710 height 29
